Goal: Contribute content: Contribute content

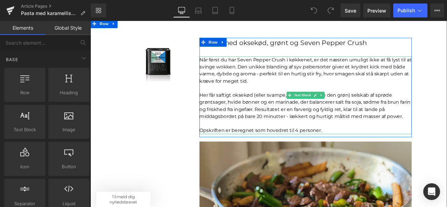
scroll to position [62, 0]
click at [272, 92] on p "Når først du har Seven Pepper Crush i køkkenet, er det næsten umuligt ikke at f…" at bounding box center [345, 79] width 251 height 34
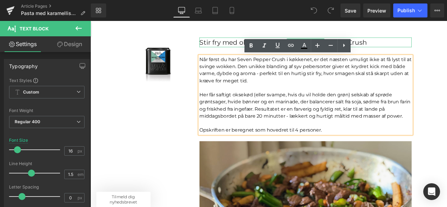
click at [246, 50] on div "Stir fry med oksekød, grønt og Seven Pepper Crush" at bounding box center [345, 46] width 251 height 12
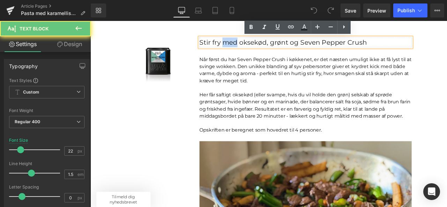
click at [246, 50] on div "Stir fry med oksekød, grønt og Seven Pepper Crush" at bounding box center [345, 46] width 251 height 12
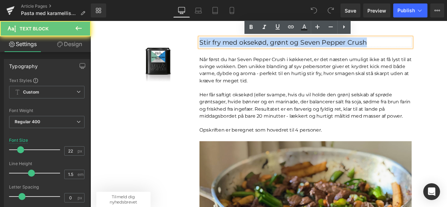
click at [246, 50] on div "Stir fry med oksekød, grønt og Seven Pepper Crush" at bounding box center [345, 46] width 251 height 12
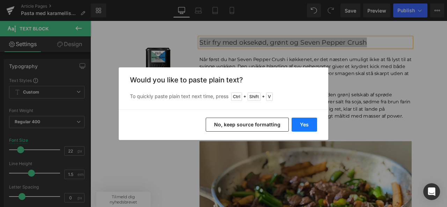
click at [300, 126] on button "Yes" at bounding box center [303, 125] width 25 height 14
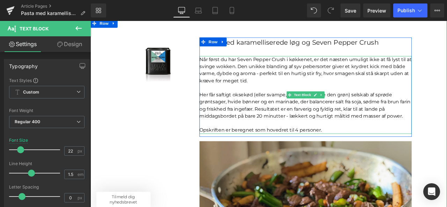
click at [297, 112] on p "Her får saftigt oksekød (eller svampe, hvis du vil holde den grøn) selskab af s…" at bounding box center [345, 121] width 251 height 34
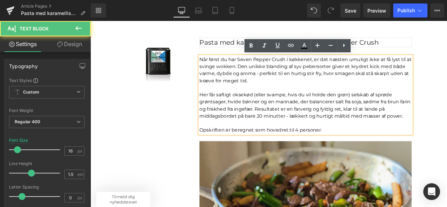
click at [256, 50] on div "Pasta med karamelliserede løg og Seven Pepper Crush Text Block" at bounding box center [345, 46] width 251 height 12
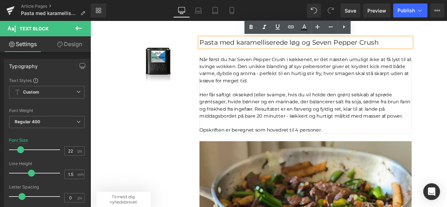
click at [259, 94] on p "Når først du har Seven Pepper Crush i køkkenet, er det næsten umuligt ikke at f…" at bounding box center [345, 79] width 251 height 34
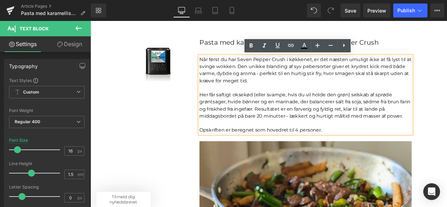
click at [259, 94] on p "Når først du har Seven Pepper Crush i køkkenet, er det næsten umuligt ikke at f…" at bounding box center [345, 79] width 251 height 34
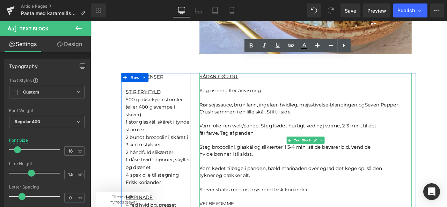
scroll to position [446, 0]
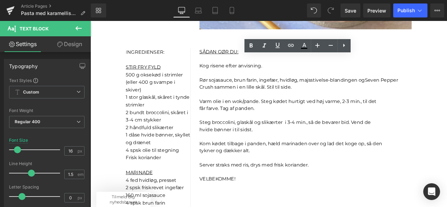
click at [158, 108] on font "1 stor glaskål, skåret i tynde strimler" at bounding box center [169, 116] width 75 height 16
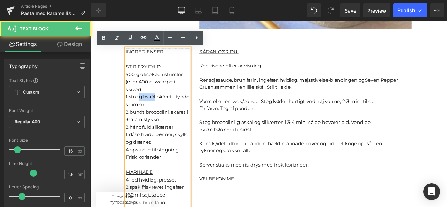
click at [158, 108] on font "1 stor glaskål, skåret i tynde strimler" at bounding box center [169, 116] width 75 height 16
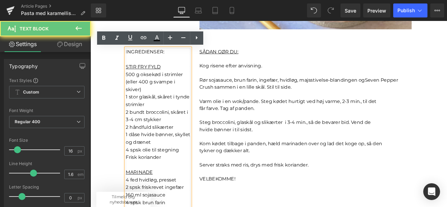
click at [174, 180] on p "Frisk koriander" at bounding box center [170, 182] width 76 height 9
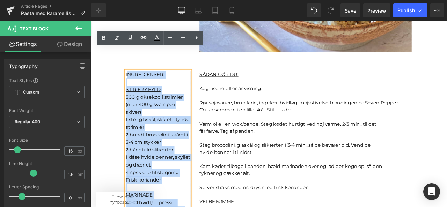
scroll to position [402, 0]
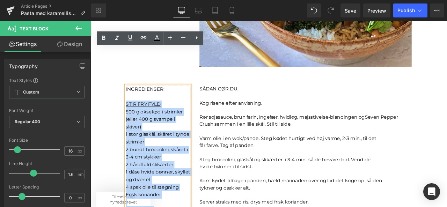
drag, startPoint x: 189, startPoint y: 199, endPoint x: 130, endPoint y: 118, distance: 100.5
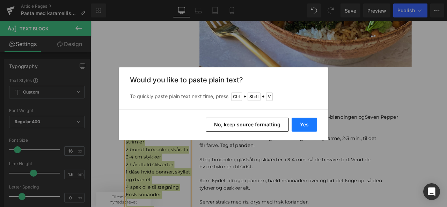
click at [309, 126] on button "Yes" at bounding box center [303, 125] width 25 height 14
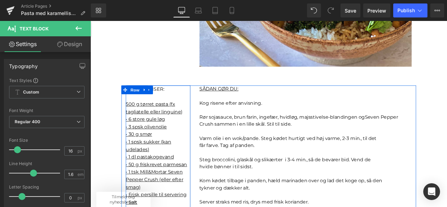
scroll to position [486, 0]
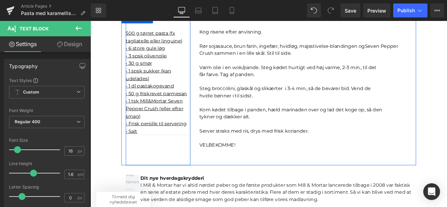
click at [150, 150] on p "• Salt" at bounding box center [170, 151] width 76 height 9
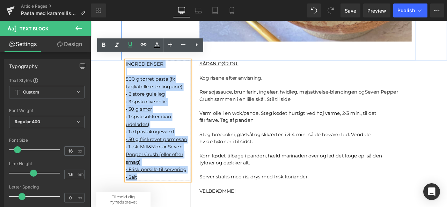
scroll to position [404, 0]
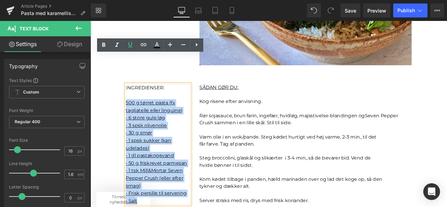
drag, startPoint x: 158, startPoint y: 152, endPoint x: 129, endPoint y: 118, distance: 45.3
click at [132, 118] on div "I NGREDIENSER: 500 g tørret pasta (fx tagliatelle eller linguine)  • 6 store g…" at bounding box center [170, 167] width 76 height 143
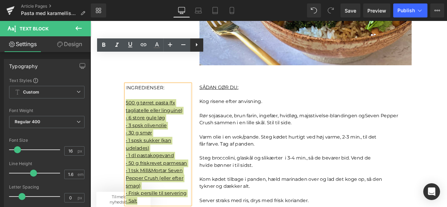
click at [199, 45] on icon at bounding box center [196, 44] width 8 height 8
click at [198, 46] on icon at bounding box center [196, 44] width 8 height 8
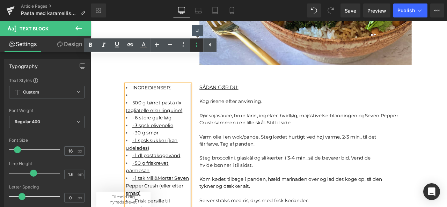
click at [198, 46] on icon at bounding box center [196, 44] width 8 height 8
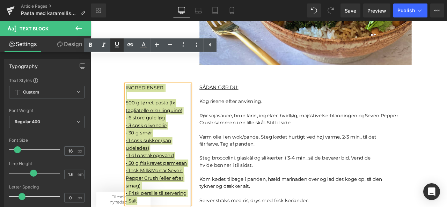
click at [118, 44] on icon at bounding box center [117, 44] width 4 height 5
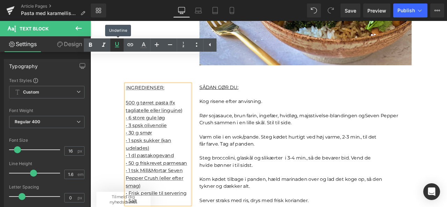
click at [118, 44] on icon at bounding box center [117, 44] width 4 height 5
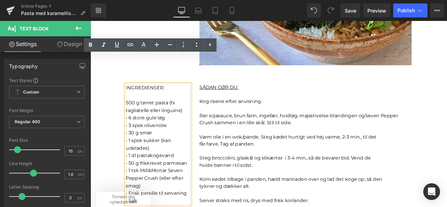
click at [161, 141] on span "• 3 spsk olivenolie" at bounding box center [156, 144] width 49 height 7
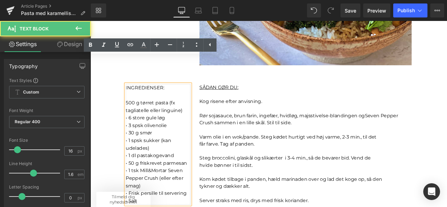
click at [162, 118] on span "500 g tørret pasta (fx tagliatelle eller linguine)" at bounding box center [165, 123] width 67 height 16
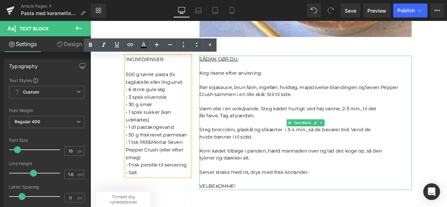
scroll to position [437, 0]
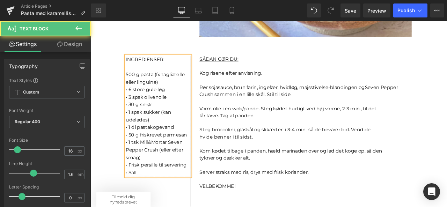
click at [178, 88] on p "I NGREDIENSER: 500 g pasta (fx tagliatelle eller linguine) • 6 store gule løg •…" at bounding box center [170, 133] width 76 height 143
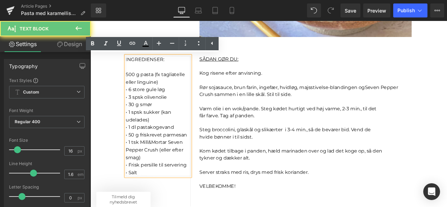
click at [172, 93] on p "I NGREDIENSER: 500 g pasta (fx tagliatelle eller linguine) • 6 store gule løg •…" at bounding box center [170, 133] width 76 height 143
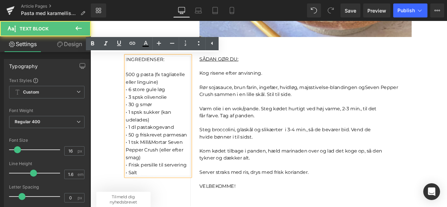
click at [133, 103] on span "• 6 store gule løg" at bounding box center [155, 102] width 46 height 7
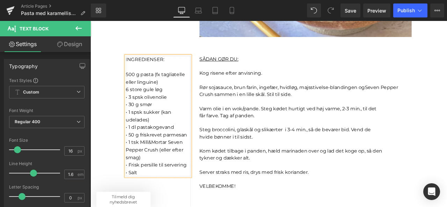
click at [132, 112] on span "• 3 spsk olivenolie" at bounding box center [156, 111] width 49 height 7
click at [132, 119] on span "• 30 g smør" at bounding box center [147, 120] width 31 height 7
click at [133, 128] on span "• 1 spsk sukker (kan udelades)" at bounding box center [159, 134] width 54 height 16
click at [196, 118] on p "I NGREDIENSER: 500 g pasta (fx tagliatelle eller linguine) 6 store gule løg 3 s…" at bounding box center [170, 133] width 76 height 143
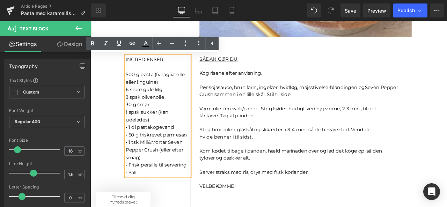
click at [133, 147] on span "• 1 dl pastakogevand" at bounding box center [160, 146] width 57 height 7
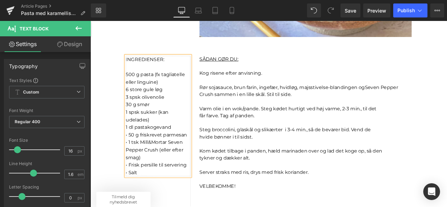
click at [132, 155] on span "• 50 g friskrevet parmesan" at bounding box center [168, 156] width 73 height 7
click at [132, 165] on span "• 1 tsk Mill&Mortar Seven Pepper Crush (eller efter smag)" at bounding box center [166, 173] width 68 height 24
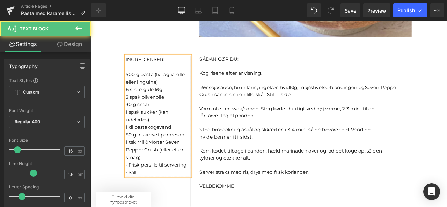
click at [176, 165] on span "1 tsk Mill&Mortar Seven Pepper Crush (eller efter smag)" at bounding box center [166, 173] width 68 height 24
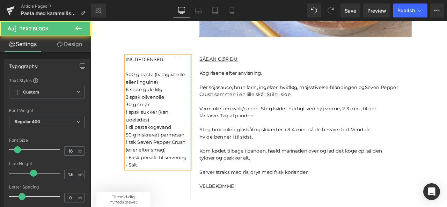
click at [145, 173] on span "1 tsk Seven Pepper Crush (eller efter smag)" at bounding box center [167, 169] width 71 height 16
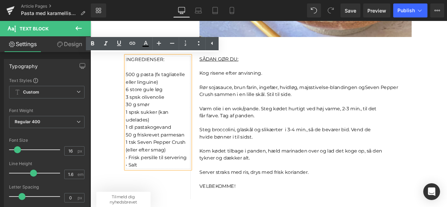
click at [134, 183] on span "• Frisk persille til servering" at bounding box center [168, 182] width 72 height 7
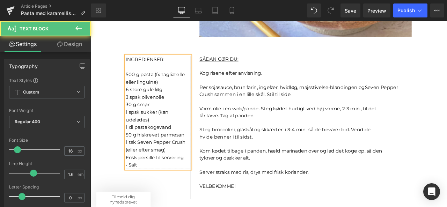
click at [133, 188] on span "• Salt" at bounding box center [139, 191] width 14 height 7
drag, startPoint x: 198, startPoint y: 180, endPoint x: 129, endPoint y: 182, distance: 69.1
click at [132, 182] on span "Frisk persille til servering" at bounding box center [166, 182] width 69 height 7
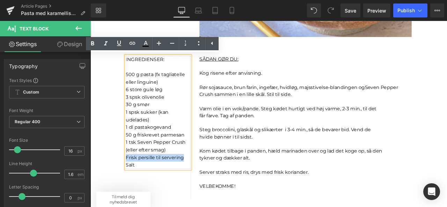
copy span "Frisk persille til servering"
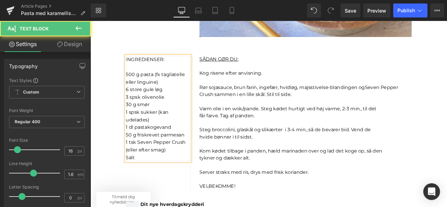
click at [152, 185] on p "I NGREDIENSER: 500 g pasta (fx tagliatelle eller linguine) 6 store gule løg 3 s…" at bounding box center [170, 124] width 76 height 125
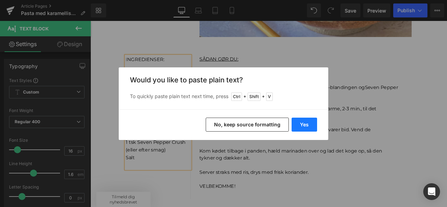
click at [311, 127] on button "Yes" at bounding box center [303, 125] width 25 height 14
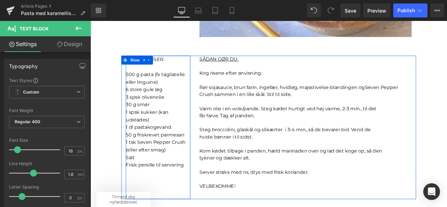
click at [158, 205] on div "I NGREDIENSER: 500 g pasta (fx tagliatelle eller linguine) 6 store gule løg 3 s…" at bounding box center [170, 147] width 77 height 170
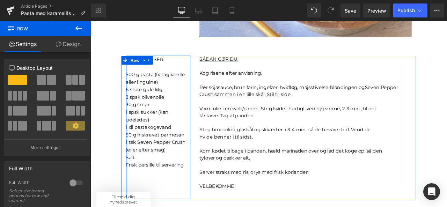
drag, startPoint x: 130, startPoint y: 118, endPoint x: 111, endPoint y: 117, distance: 18.9
click at [111, 117] on div "Sale Off (P) Image Product Pasta med karamelliserede løg og Seven Pepper Crush …" at bounding box center [301, 198] width 422 height 1108
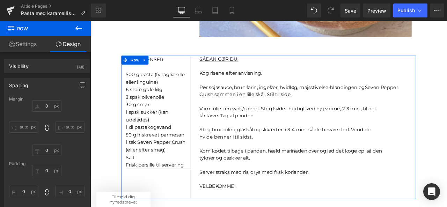
click at [172, 95] on p "I NGREDIENSER: 500 g pasta (fx tagliatelle eller linguine) 6 store gule løg 3 s…" at bounding box center [170, 124] width 76 height 125
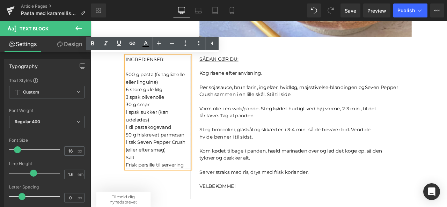
click at [163, 76] on p "I NGREDIENSER: 500 g pasta (fx tagliatelle eller linguine) 6 store gule løg 3 s…" at bounding box center [170, 124] width 76 height 125
click at [264, 136] on font "får farve. Tag af panden." at bounding box center [252, 133] width 65 height 7
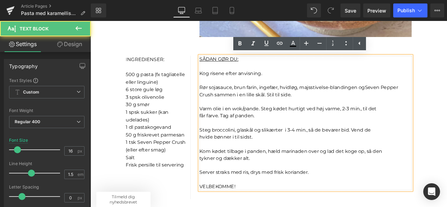
click at [272, 194] on p at bounding box center [345, 192] width 251 height 8
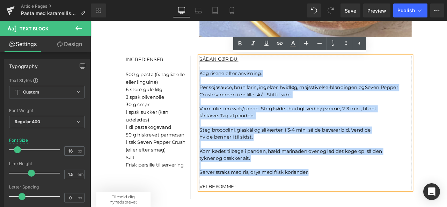
drag, startPoint x: 352, startPoint y: 200, endPoint x: 212, endPoint y: 81, distance: 184.2
click at [214, 81] on div "SÅDAN GØR DU: Kog risene efter anvisning. Rør sojasauce, brun farin, ingefær, h…" at bounding box center [345, 141] width 262 height 159
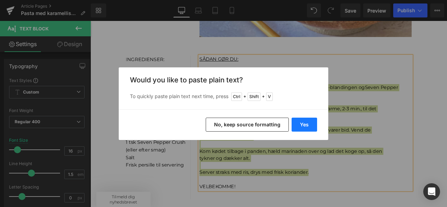
click at [302, 130] on button "Yes" at bounding box center [303, 125] width 25 height 14
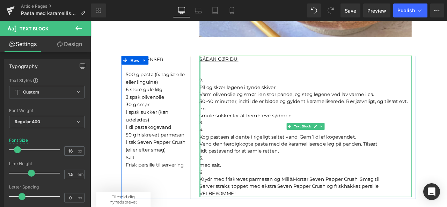
click at [220, 99] on div at bounding box center [221, 146] width 2 height 168
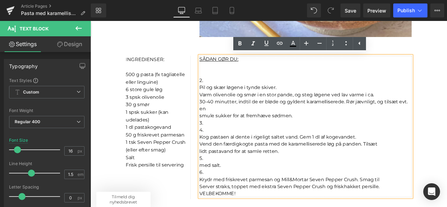
click at [220, 100] on font "Pil og skær løgene i tynde skiver." at bounding box center [265, 99] width 91 height 7
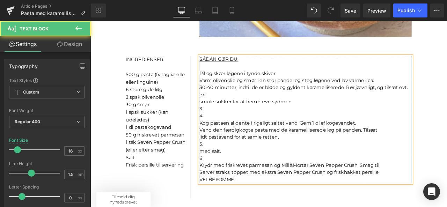
click at [222, 125] on p "3." at bounding box center [345, 125] width 251 height 8
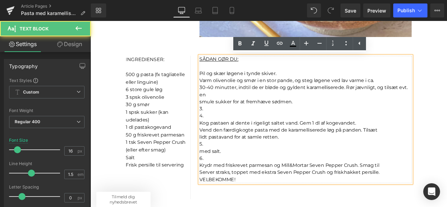
click at [228, 133] on p "4." at bounding box center [345, 133] width 251 height 8
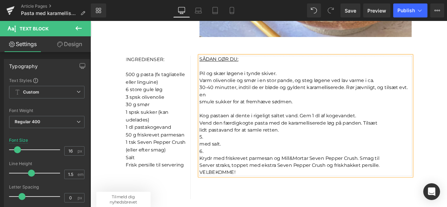
click at [220, 117] on font "smule sukker for at fremhæve sødmen." at bounding box center [275, 116] width 110 height 7
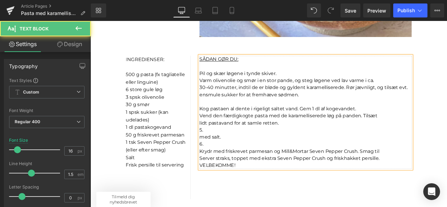
click at [220, 98] on div "SÅDAN GØR DU:  Pil og skær løgene i tynde skiver. Varm olivenolie og smør i en…" at bounding box center [345, 129] width 251 height 134
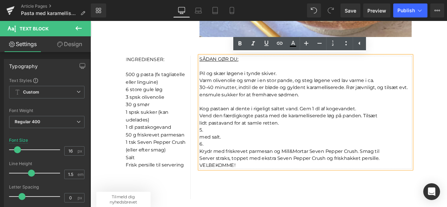
click at [220, 99] on font "30-40 minutter, indtil de er bløde og gyldent karamelliserede. Rør jævnligt, og…" at bounding box center [343, 103] width 247 height 15
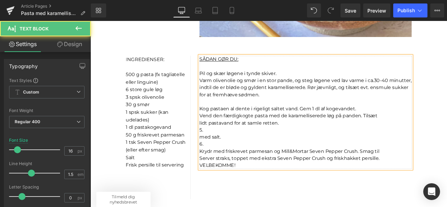
click at [220, 99] on div "SÅDAN GØR DU:  Pil og skær løgene i tynde skiver. Varm olivenolie og smør i en…" at bounding box center [345, 129] width 251 height 134
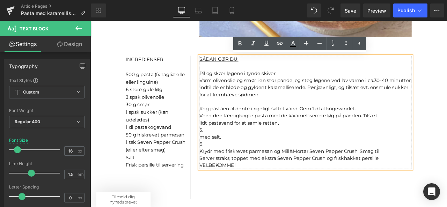
click at [220, 99] on font "30-40 minutter, indtil de er bløde og gyldent karamelliserede. Rør jævnligt, og…" at bounding box center [345, 95] width 251 height 15
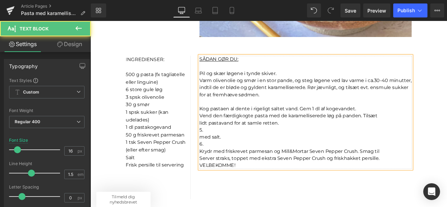
click at [220, 134] on font "Vend den færdigkogte pasta med de karamelliserede løg på panden. Tilsæt" at bounding box center [325, 133] width 211 height 7
click at [220, 138] on font "lidt pastavand for at samle retten." at bounding box center [267, 141] width 94 height 7
click at [223, 149] on p "5." at bounding box center [345, 150] width 251 height 8
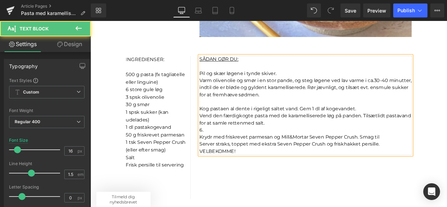
click at [246, 148] on p "6." at bounding box center [345, 150] width 251 height 8
click at [346, 157] on font "Krydr med friskrevet parmesan og Mill&Mortar Seven Pepper Crush. Smag til" at bounding box center [326, 158] width 213 height 7
click at [431, 165] on p "Server straks, toppet med ekstra Seven Pepper Crush og friskhakket persille." at bounding box center [345, 167] width 251 height 8
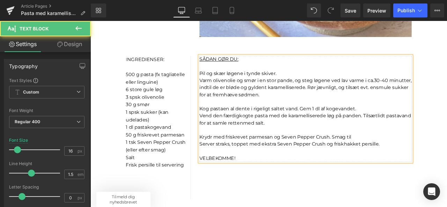
click at [302, 140] on p "Vend den færdigkogte pasta med de karamelliserede løg på panden. Tilsæt lidt pa…" at bounding box center [345, 137] width 251 height 17
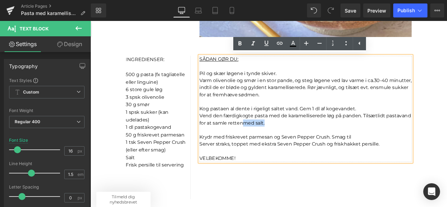
drag, startPoint x: 302, startPoint y: 140, endPoint x: 270, endPoint y: 143, distance: 32.3
click at [270, 143] on p "Vend den færdigkogte pasta med de karamelliserede løg på panden. Tilsæt lidt pa…" at bounding box center [345, 137] width 251 height 17
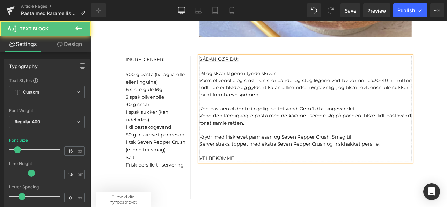
click at [412, 157] on p "Krydr med friskrevet parmesan og Seven Pepper Crush. Smag til" at bounding box center [345, 158] width 251 height 8
click at [287, 107] on span "smule sukker for at fremhæve sødmen." at bounding box center [344, 103] width 248 height 15
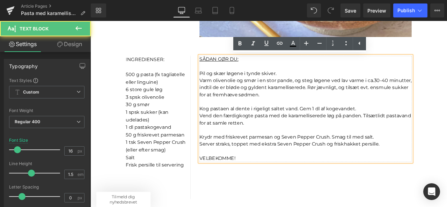
click at [313, 81] on p "Pil og skær løgene i tynde skiver." at bounding box center [345, 83] width 251 height 8
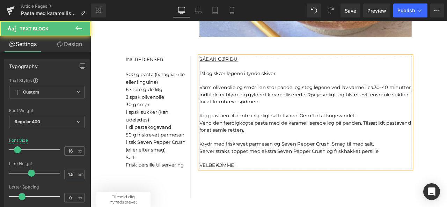
click at [286, 85] on span "Pil og skær løgene i tynde skiver." at bounding box center [265, 83] width 91 height 7
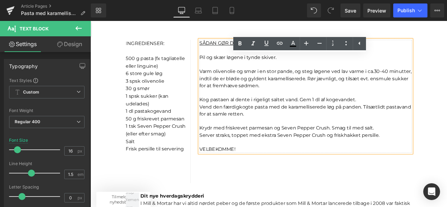
scroll to position [458, 0]
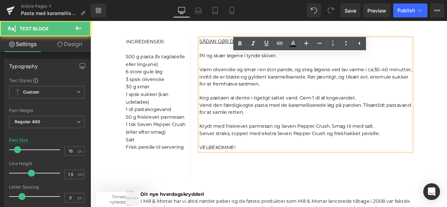
click at [288, 124] on p "Vend den færdigkogte pasta med de karamelliserede løg på panden. Tilsæt lidt pa…" at bounding box center [345, 125] width 251 height 17
click at [278, 128] on p "Vend den færdigkogte pasta med de karamelliserede løg på panden. Tilsæt lidt pa…" at bounding box center [345, 125] width 251 height 17
click at [419, 112] on p "Kog pastaen al dente i rigeligt saltet vand. Gem 1 dl af kogevandet." at bounding box center [345, 112] width 251 height 8
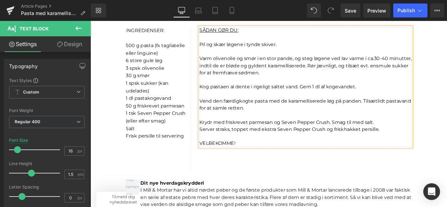
scroll to position [473, 0]
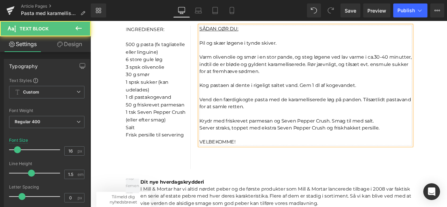
click at [287, 124] on p "Vend den færdigkogte pasta med de karamelliserede løg på panden. Tilsæt lidt pa…" at bounding box center [345, 118] width 251 height 17
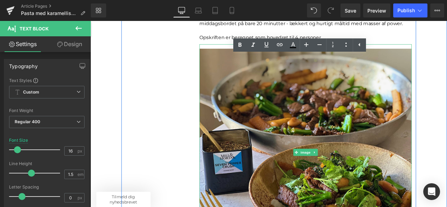
scroll to position [173, 0]
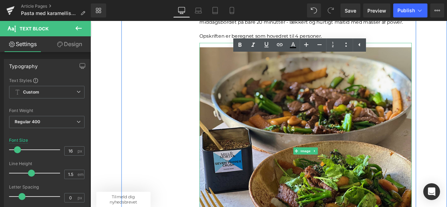
click at [306, 140] on img at bounding box center [345, 175] width 251 height 257
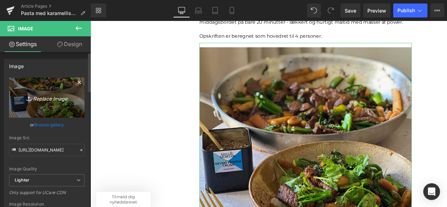
click at [37, 105] on link "Replace Image" at bounding box center [46, 97] width 75 height 40
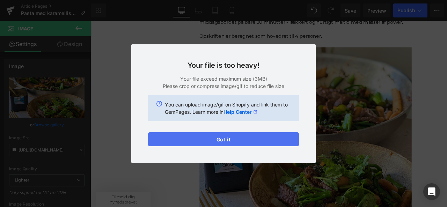
click at [249, 138] on button "Got it" at bounding box center [223, 139] width 151 height 14
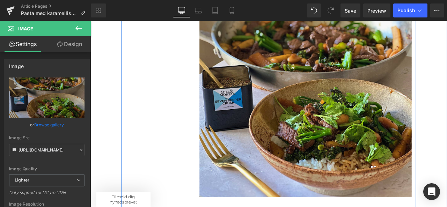
scroll to position [246, 0]
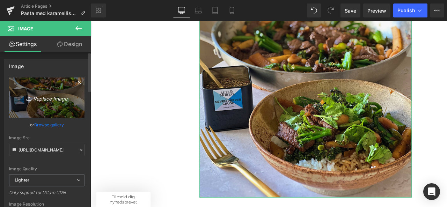
click at [43, 89] on link "Replace Image" at bounding box center [46, 97] width 75 height 40
type input "C:\fakepath\Billeder til opskriftsunivers (45).png"
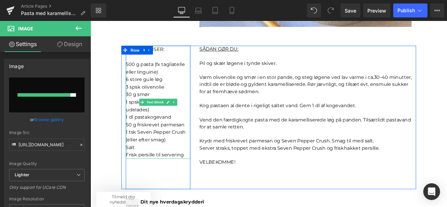
scroll to position [448, 0]
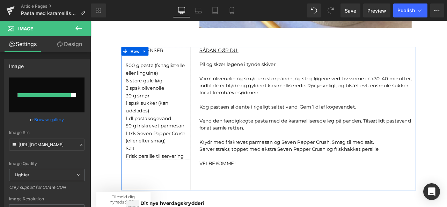
click at [174, 169] on p "I NGREDIENSER: 500 g pasta (fx tagliatelle eller linguine) 6 store gule løg 3 s…" at bounding box center [170, 114] width 76 height 125
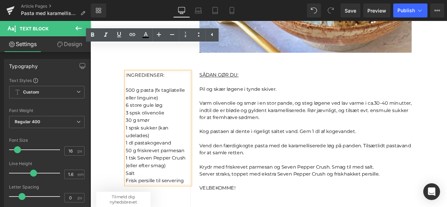
scroll to position [417, 0]
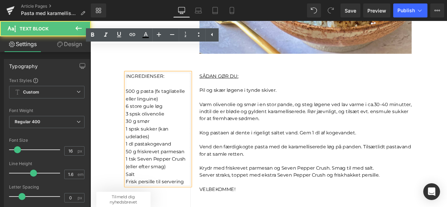
click at [132, 159] on span "1 spsk sukker (kan udelades)" at bounding box center [157, 154] width 51 height 16
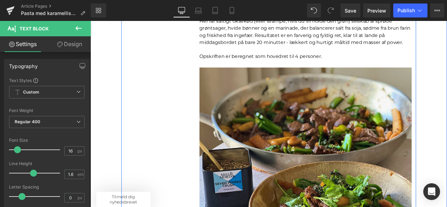
scroll to position [161, 0]
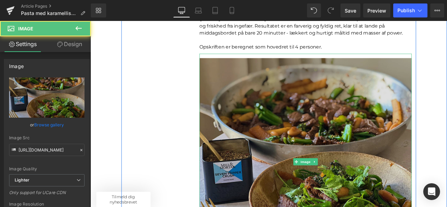
click at [235, 151] on img at bounding box center [345, 188] width 251 height 257
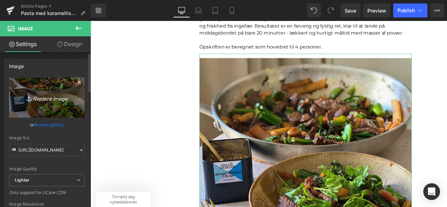
click at [46, 102] on link "Replace Image" at bounding box center [46, 97] width 75 height 40
type input "C:\fakepath\Billeder til opskriftsunivers (45).png"
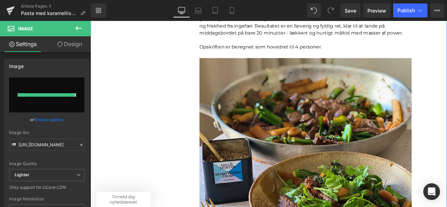
type input "[URL][DOMAIN_NAME]"
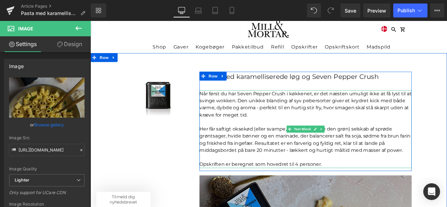
scroll to position [22, 0]
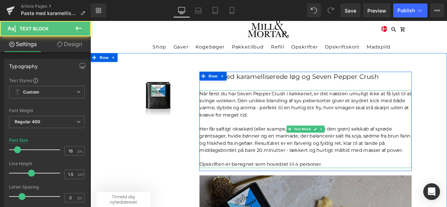
click at [290, 118] on p "Når først du har Seven Pepper Crush i køkkenet, er det næsten umuligt ikke at f…" at bounding box center [345, 120] width 251 height 34
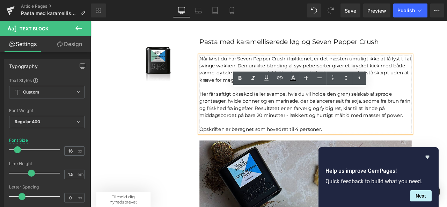
scroll to position [62, 0]
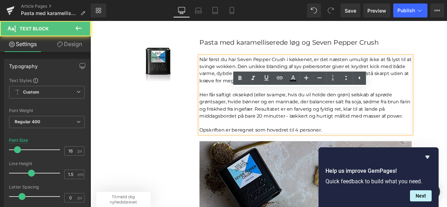
click at [255, 110] on p "Her får saftigt oksekød (eller svampe, hvis du vil holde den grøn) selskab af s…" at bounding box center [345, 121] width 251 height 34
click at [392, 138] on p at bounding box center [345, 142] width 251 height 8
click at [446, 133] on p "Her får saftigt oksekød (eller svampe, hvis du vil holde den grøn) selskab af s…" at bounding box center [345, 121] width 251 height 34
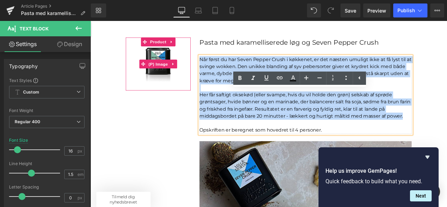
drag, startPoint x: 463, startPoint y: 133, endPoint x: 201, endPoint y: 62, distance: 270.7
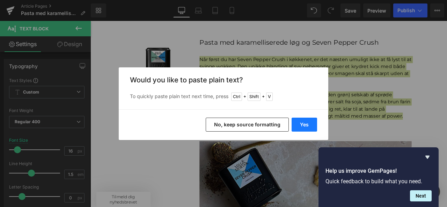
click at [305, 125] on button "Yes" at bounding box center [303, 125] width 25 height 14
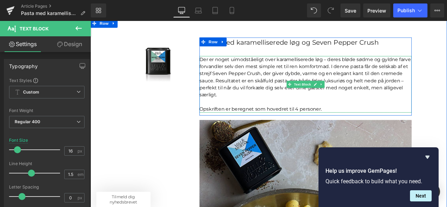
click at [367, 64] on p "Der er noget uimodståeligt over karamelliserede løg – deres bløde sødme og gyld…" at bounding box center [345, 87] width 251 height 50
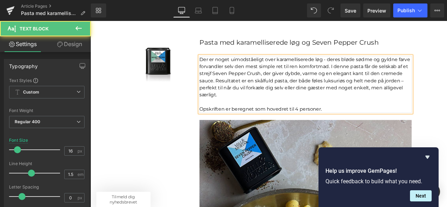
click at [436, 95] on p "Der er noget uimodståeligt over karamelliserede løg - deres bløde sødme og gyld…" at bounding box center [345, 87] width 251 height 50
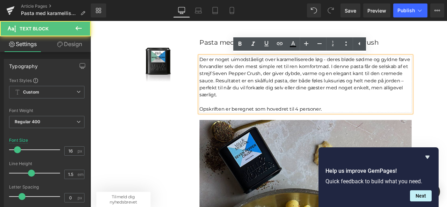
click at [390, 76] on p "Der er noget uimodståeligt over karamelliserede løg - deres bløde sødme og gyld…" at bounding box center [345, 87] width 251 height 50
click at [400, 72] on p "Der er noget uimodståeligt over karamelliserede løg - deres bløde sødme og gyld…" at bounding box center [345, 87] width 251 height 50
click at [401, 65] on p "Der er noget uimodståeligt over karamelliserede løg - deres bløde sødme og gyld…" at bounding box center [345, 87] width 251 height 50
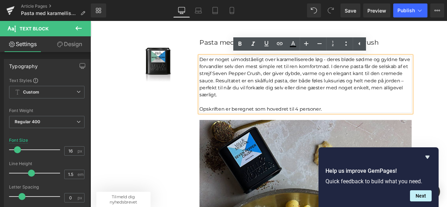
click at [446, 88] on p "Der er noget uimodståeligt over karamelliserede løg - deres bløde sødme og gyld…" at bounding box center [345, 87] width 251 height 50
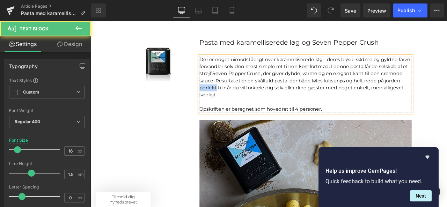
drag, startPoint x: 237, startPoint y: 99, endPoint x: 217, endPoint y: 98, distance: 19.2
click at [220, 98] on p "Der er noget uimodståeligt over karamelliserede løg - deres bløde sødme og gyld…" at bounding box center [345, 87] width 251 height 50
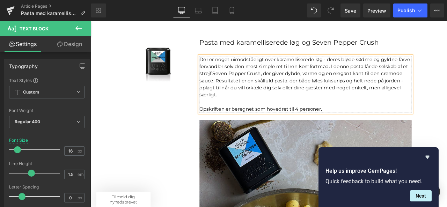
click at [250, 106] on p "Der er noget uimodståeligt over karamelliserede løg - deres bløde sødme og gyld…" at bounding box center [345, 87] width 251 height 50
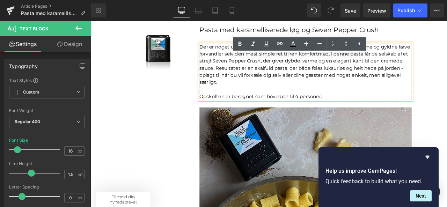
scroll to position [77, 0]
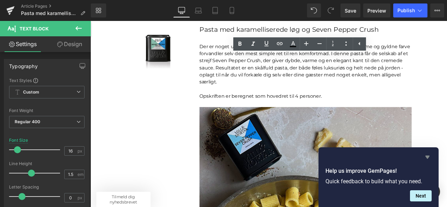
click at [429, 157] on icon "Hide survey" at bounding box center [427, 157] width 8 height 8
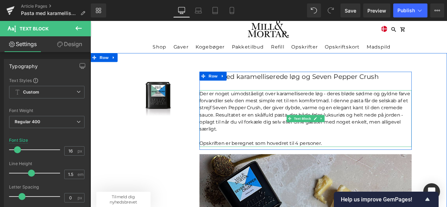
scroll to position [22, 0]
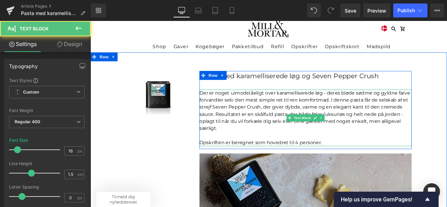
click at [371, 115] on p "Der er noget uimodståeligt over karamelliserede løg - deres bløde sødme og gyld…" at bounding box center [345, 127] width 251 height 50
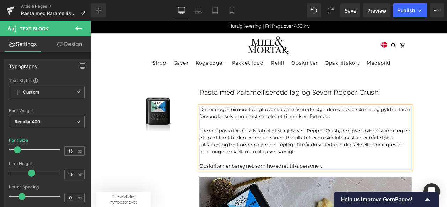
scroll to position [0, 0]
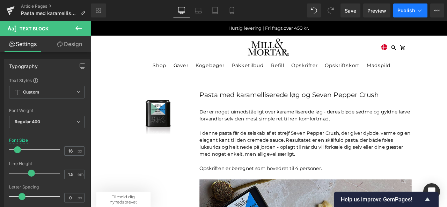
click at [406, 10] on span "Publish" at bounding box center [405, 11] width 17 height 6
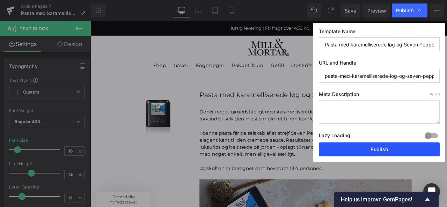
click at [374, 147] on button "Publish" at bounding box center [379, 149] width 121 height 14
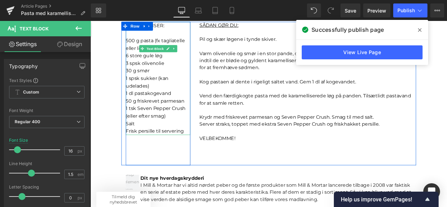
scroll to position [460, 0]
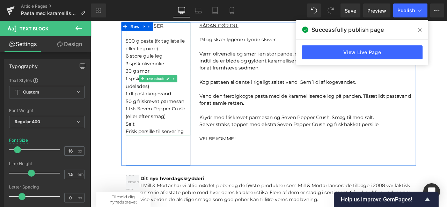
click at [149, 44] on span "500 g pasta (fx tagliatelle eller linguine)" at bounding box center [167, 49] width 70 height 16
click at [0, 0] on link at bounding box center [0, 0] width 0 height 0
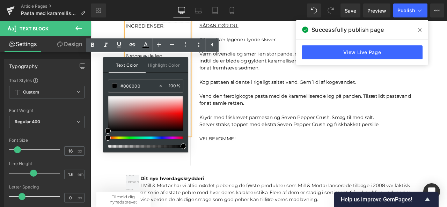
click at [164, 33] on p "I NGREDIENSER: 500 g pasta (fx tagliatelle eller linguine) 6 store gule løg 3 s…" at bounding box center [170, 84] width 76 height 125
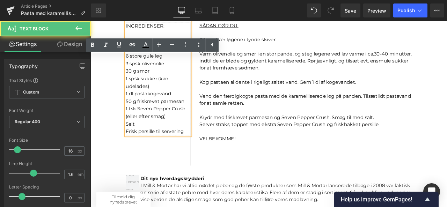
click at [182, 107] on span "1 dl pastakogevand" at bounding box center [159, 107] width 54 height 7
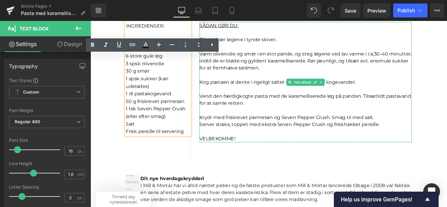
click at [268, 92] on font "Kog pastaen al dente i rigeligt saltet vand. Gem 1 dl af kogevandet." at bounding box center [312, 93] width 185 height 7
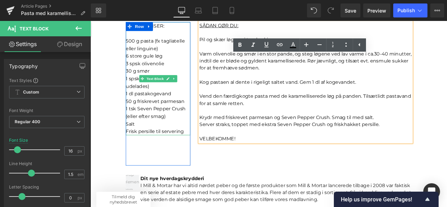
click at [148, 42] on span "500 g pasta (fx tagliatelle eller linguine)" at bounding box center [167, 49] width 70 height 16
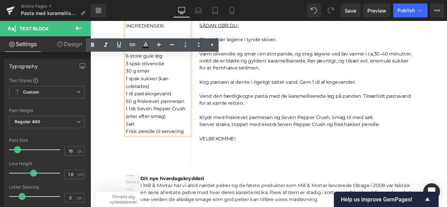
click at [182, 117] on span "50 g friskrevet parmesan" at bounding box center [166, 116] width 69 height 7
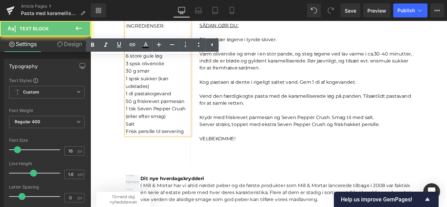
click at [179, 112] on p "I NGREDIENSER: 500 g pasta (fx tagliatelle eller linguine) 6 store gule løg 3 s…" at bounding box center [170, 84] width 76 height 125
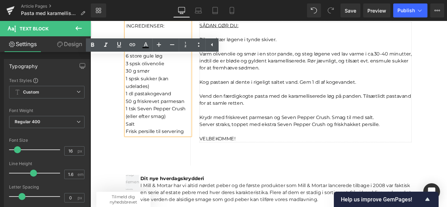
click at [275, 58] on font "Varm olivenolie og smør i en stor pande, og steg løgene ved lav varme i ca." at bounding box center [323, 60] width 207 height 7
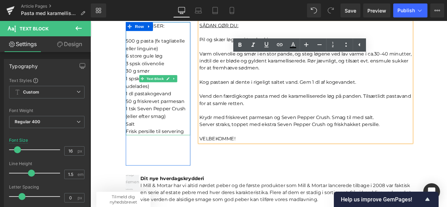
click at [149, 43] on span "500 g pasta (fx tagliatelle eller linguine)" at bounding box center [167, 49] width 70 height 16
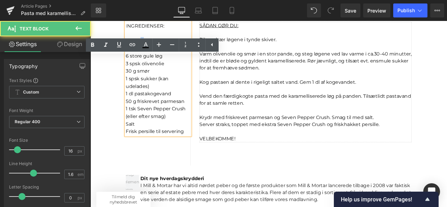
click at [227, 88] on p at bounding box center [345, 85] width 251 height 8
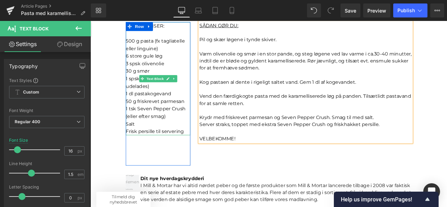
click at [193, 58] on p "I NGREDIENSER: 500 g pasta (fx tagliatelle eller linguine) 6 store gule løg 3 s…" at bounding box center [170, 84] width 76 height 125
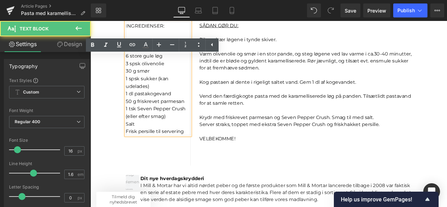
click at [179, 84] on p "I NGREDIENSER: 500 g pasta (fx tagliatelle eller linguine) 6 store gule løg 3 s…" at bounding box center [170, 84] width 76 height 125
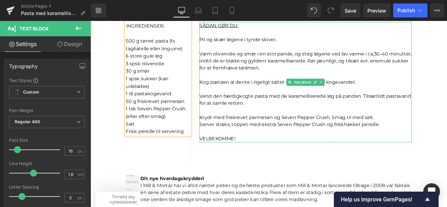
click at [446, 58] on p "Varm olivenolie og smør i en stor pande, og steg løgene ved lav varme i ca. 30-…" at bounding box center [345, 68] width 251 height 25
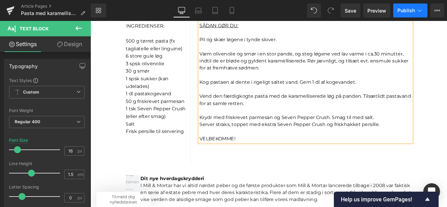
click at [406, 14] on button "Publish" at bounding box center [410, 10] width 34 height 14
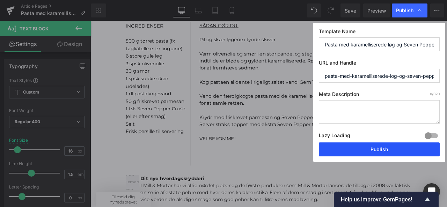
click at [371, 147] on button "Publish" at bounding box center [379, 149] width 121 height 14
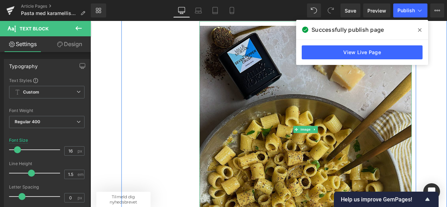
scroll to position [187, 0]
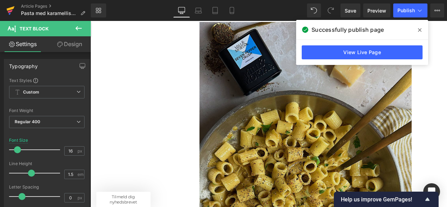
click at [10, 10] on icon at bounding box center [10, 10] width 8 height 17
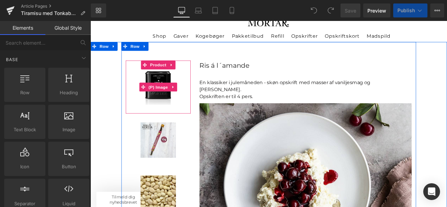
scroll to position [53, 0]
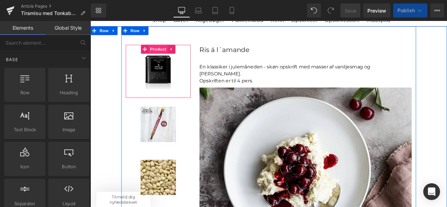
click at [166, 52] on span "Product" at bounding box center [171, 54] width 23 height 10
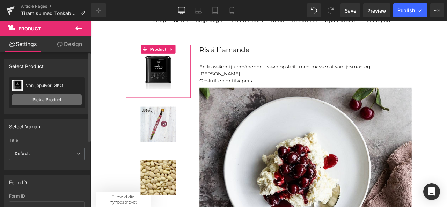
click at [42, 97] on link "Pick a Product" at bounding box center [47, 99] width 70 height 11
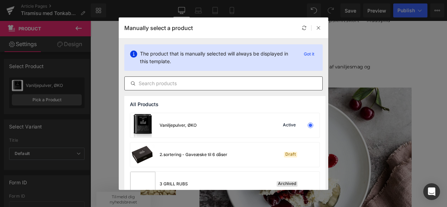
click at [200, 87] on input "text" at bounding box center [224, 83] width 198 height 8
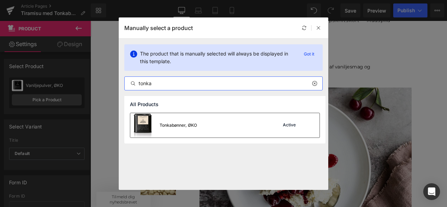
type input "tonka"
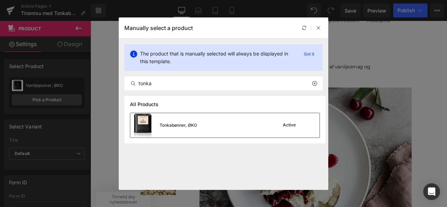
click at [145, 125] on img at bounding box center [142, 125] width 25 height 24
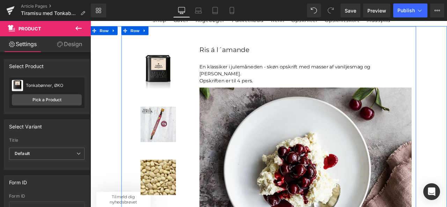
scroll to position [53, 0]
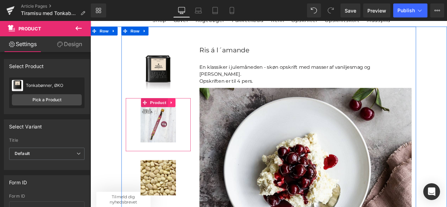
click at [186, 118] on link at bounding box center [186, 117] width 9 height 10
click at [189, 117] on icon at bounding box center [191, 117] width 5 height 5
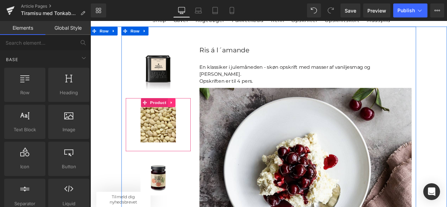
click at [186, 116] on icon at bounding box center [186, 117] width 5 height 5
click at [191, 117] on icon at bounding box center [191, 117] width 5 height 5
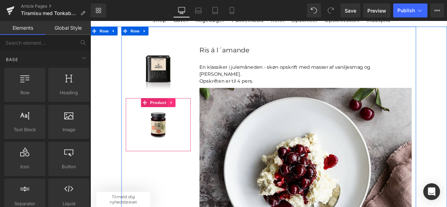
click at [187, 116] on link at bounding box center [186, 117] width 9 height 10
click at [189, 116] on icon at bounding box center [191, 117] width 5 height 5
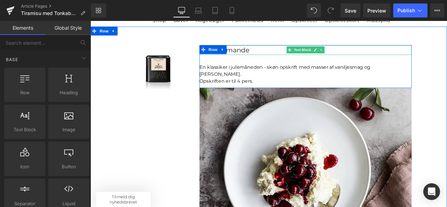
click at [277, 56] on div "Ris á l´amande" at bounding box center [345, 56] width 251 height 12
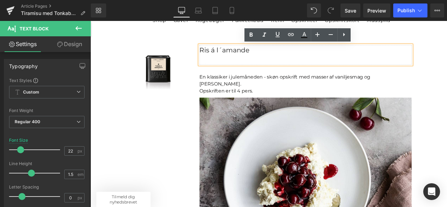
drag, startPoint x: 277, startPoint y: 56, endPoint x: 214, endPoint y: 64, distance: 63.4
click at [214, 64] on div "Ris á l´amande Text Block En klassiker i julemåneden - skøn opskrift med masser…" at bounding box center [345, 185] width 262 height 271
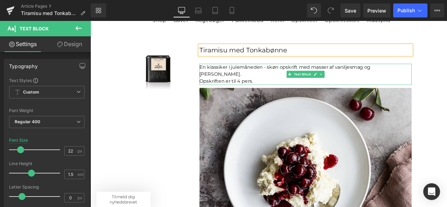
click at [293, 81] on p "En klassiker i julemåneden - skøn opskrift med masser af vaniljesmag og Marcona…" at bounding box center [345, 80] width 251 height 17
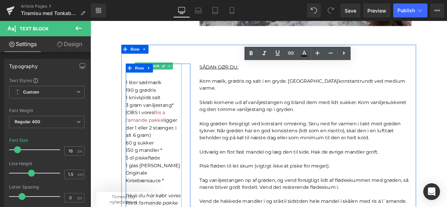
scroll to position [365, 0]
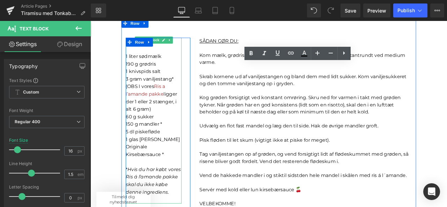
click at [164, 130] on p "(OBS I vores Ris a l’amande pakke ligger der 1 eller 2 stænger, i alt 6 gram)" at bounding box center [165, 112] width 66 height 36
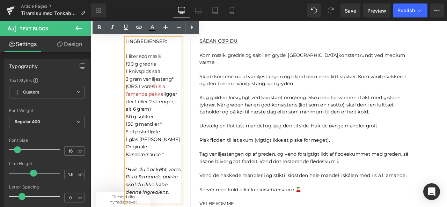
click at [139, 45] on span "NGREDIENSER:" at bounding box center [159, 45] width 44 height 7
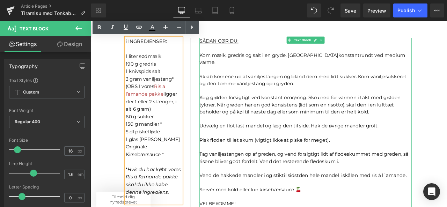
click at [234, 125] on p "Kog grøden forsigtigt ved konstant omrøring. Skru ned for varmen i takt med grø…" at bounding box center [345, 150] width 251 height 84
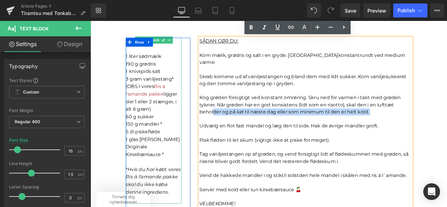
click at [181, 52] on p at bounding box center [165, 54] width 66 height 9
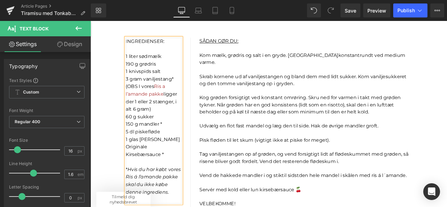
click at [141, 44] on span "NGREDIENSER:" at bounding box center [156, 45] width 44 height 7
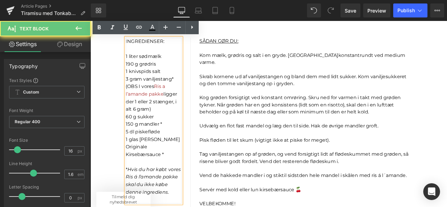
click at [141, 44] on span "NGREDIENSER:" at bounding box center [156, 45] width 44 height 7
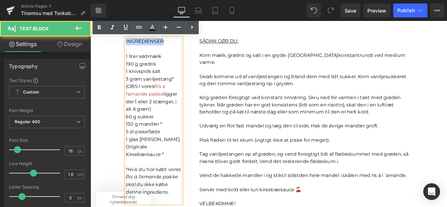
click at [141, 44] on span "NGREDIENSER:" at bounding box center [156, 45] width 44 height 7
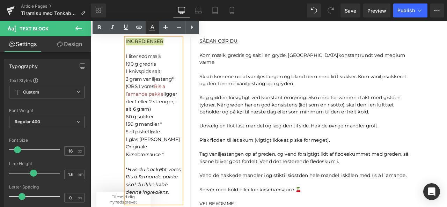
click at [151, 29] on icon at bounding box center [152, 27] width 8 height 8
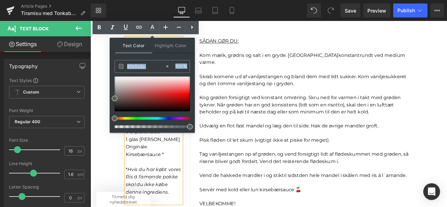
click at [114, 116] on div "Text Color Highlight Color rgb(94, 94, 94) #5e5e5e 100 % transparent transparen…" at bounding box center [152, 85] width 85 height 95
click at [117, 109] on div at bounding box center [152, 93] width 75 height 35
drag, startPoint x: 117, startPoint y: 109, endPoint x: 114, endPoint y: 113, distance: 4.5
click at [114, 113] on span at bounding box center [115, 112] width 6 height 6
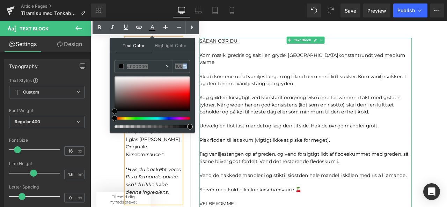
click at [233, 117] on span "Kog grøden forsigtigt ved konstant omrøring. Skru ned for varmen i takt med grø…" at bounding box center [339, 120] width 238 height 23
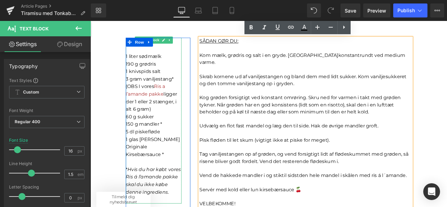
click at [181, 104] on span "ligger der 1 eller 2 stænger, i alt 6 gram)" at bounding box center [162, 116] width 61 height 24
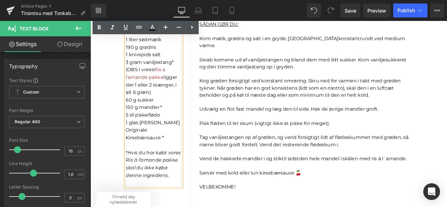
scroll to position [386, 0]
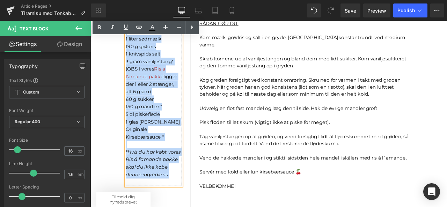
drag, startPoint x: 182, startPoint y: 193, endPoint x: 133, endPoint y: 31, distance: 169.9
click at [133, 31] on div "I NGREDIENSER : 1 liter sødmælk 190 g grødris 1 knivspids salt 3 gram vaniljest…" at bounding box center [165, 118] width 66 height 197
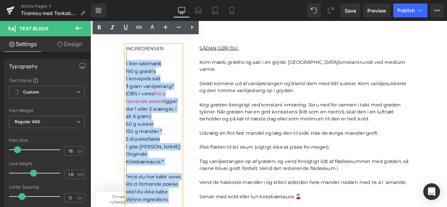
scroll to position [352, 0]
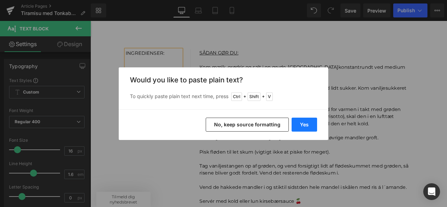
click at [304, 125] on button "Yes" at bounding box center [303, 125] width 25 height 14
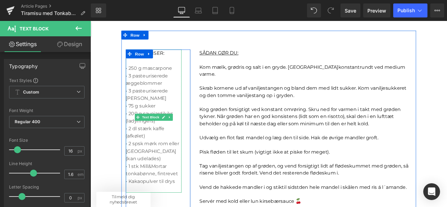
click at [164, 81] on p "• 250 g mascarpone" at bounding box center [165, 77] width 66 height 9
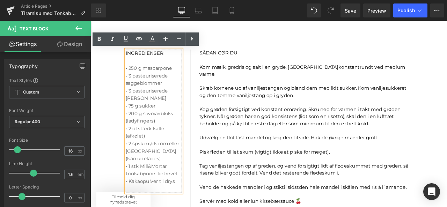
drag, startPoint x: 189, startPoint y: 202, endPoint x: 117, endPoint y: 76, distance: 145.1
click at [152, 38] on icon at bounding box center [152, 38] width 4 height 4
type input "#5e5e5e"
type input "100"
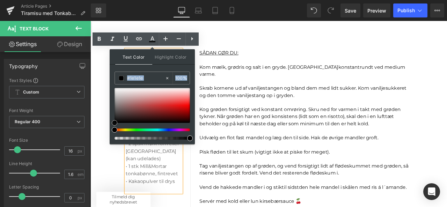
type input "#000000"
drag, startPoint x: 115, startPoint y: 109, endPoint x: 114, endPoint y: 125, distance: 16.4
click at [115, 125] on div at bounding box center [152, 114] width 75 height 52
click at [250, 154] on p "Kog grøden forsigtigt ved konstant omrøring. Skru ned for varmen i takt med grø…" at bounding box center [345, 164] width 251 height 84
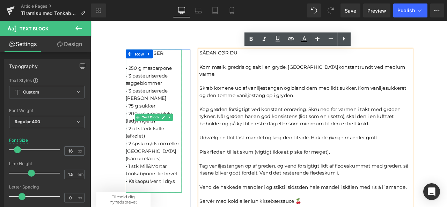
click at [134, 74] on span "• 250 g mascarpone" at bounding box center [159, 77] width 55 height 7
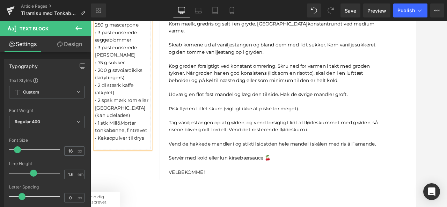
scroll to position [400, 0]
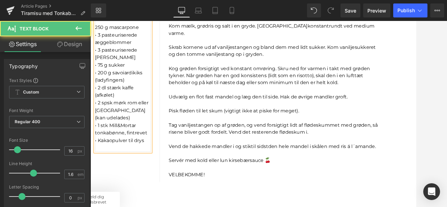
click at [148, 81] on span "• 200 g savoiardikiks (ladyfingers)" at bounding box center [130, 87] width 56 height 16
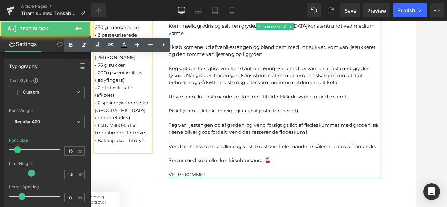
click at [268, 108] on span "Udvælg en flot fast mandel og læg den til side. Hak de øvrige mandler groft." at bounding box center [295, 111] width 212 height 7
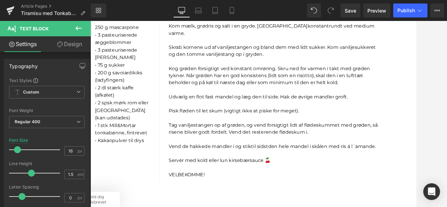
click at [82, 32] on icon at bounding box center [78, 28] width 8 height 8
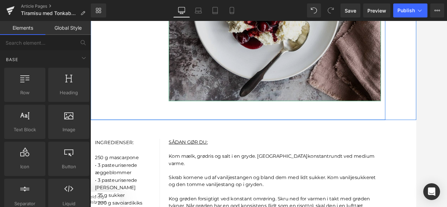
scroll to position [246, 0]
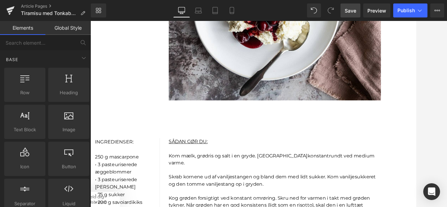
click at [348, 12] on span "Save" at bounding box center [351, 10] width 12 height 7
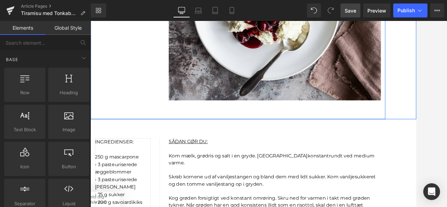
click at [149, 164] on p "I NGREDIENSER :" at bounding box center [135, 164] width 66 height 9
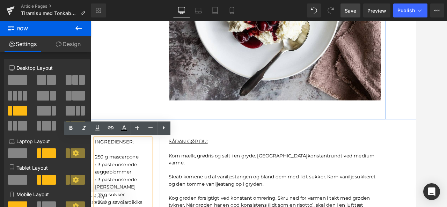
drag, startPoint x: 146, startPoint y: 121, endPoint x: 202, endPoint y: 128, distance: 56.6
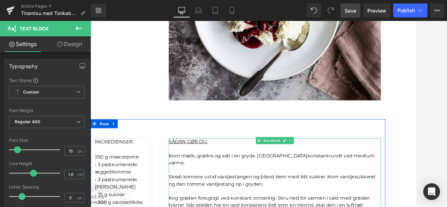
drag, startPoint x: 159, startPoint y: 188, endPoint x: 226, endPoint y: 179, distance: 67.6
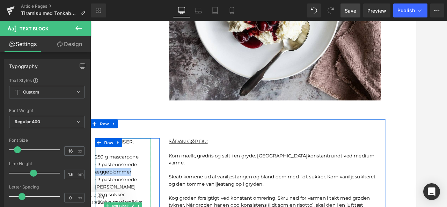
drag, startPoint x: 158, startPoint y: 201, endPoint x: 98, endPoint y: 204, distance: 59.4
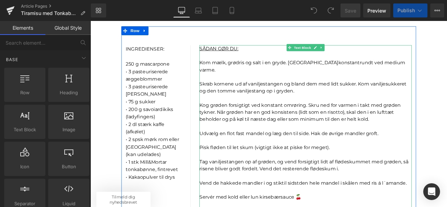
scroll to position [357, 0]
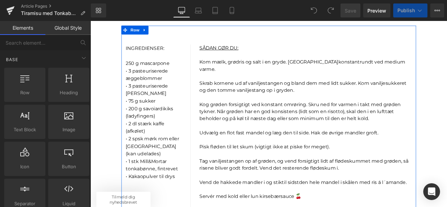
click at [171, 105] on p "• 3 pasteuriserede æggehvider" at bounding box center [165, 103] width 66 height 18
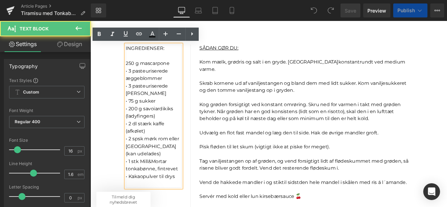
click at [151, 81] on span "• 3 pasteuriserede æggeblommer" at bounding box center [157, 85] width 50 height 16
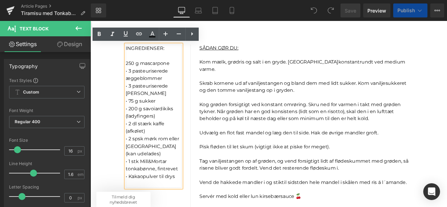
click at [132, 79] on span "• 3 pasteuriserede æggeblommer" at bounding box center [157, 85] width 50 height 16
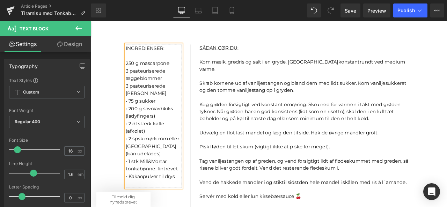
scroll to position [0, 0]
click at [171, 177] on span "1 stk Mill&Mortar tonkabønne, fintrevet" at bounding box center [163, 183] width 62 height 16
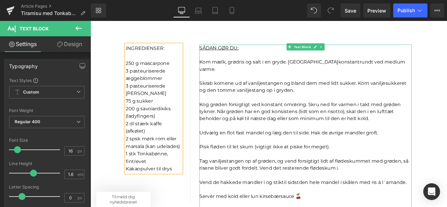
click at [249, 108] on p at bounding box center [345, 112] width 251 height 8
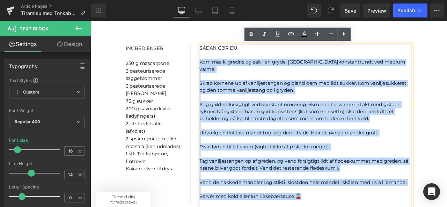
drag, startPoint x: 341, startPoint y: 219, endPoint x: 209, endPoint y: 71, distance: 198.5
click at [209, 71] on div "INGREDIENSER: 250 g mascarpone 3 pasteuriserede æggeblommer 3 pasteuriserede æg…" at bounding box center [301, 138] width 349 height 223
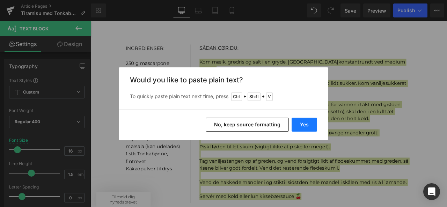
click at [310, 120] on button "Yes" at bounding box center [303, 125] width 25 height 14
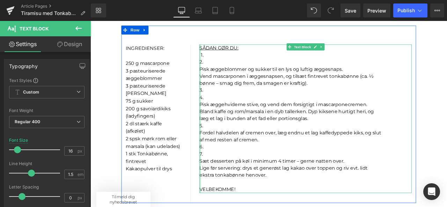
click at [220, 76] on div at bounding box center [221, 137] width 2 height 176
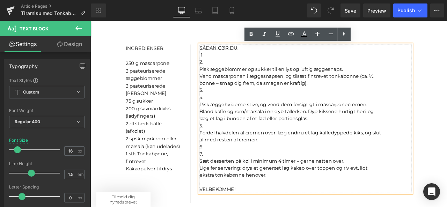
click at [220, 78] on font "Pisk æggeblommer og sukker til en lys og luftig æggesnaps." at bounding box center [305, 78] width 170 height 7
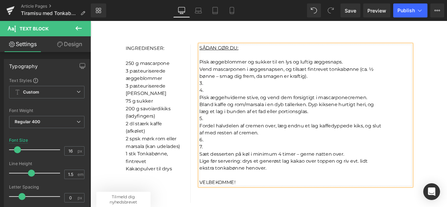
click at [220, 84] on font "bønne – smag dig frem, da smagen er kraftig)." at bounding box center [284, 86] width 128 height 7
click at [260, 105] on p "4." at bounding box center [345, 103] width 251 height 8
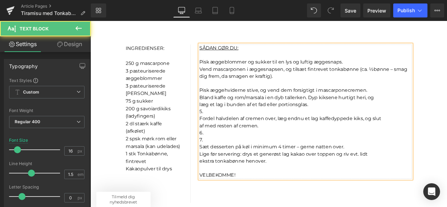
click at [396, 70] on p "Pisk æggeblommer og sukker til en lys og luftig æggesnaps." at bounding box center [345, 70] width 251 height 8
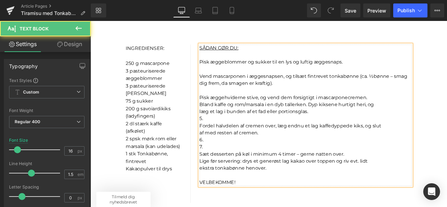
click at [220, 119] on font "Bland kaffe og rom/marsala i en dyb tallerken. Dyp kiksene hurtigt heri, og" at bounding box center [323, 120] width 207 height 7
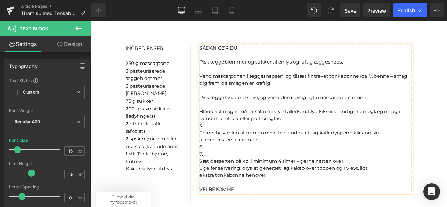
click at [228, 145] on p "5." at bounding box center [345, 145] width 251 height 8
click at [228, 176] on p "7." at bounding box center [345, 179] width 251 height 8
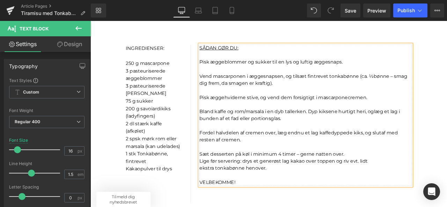
click at [390, 176] on p "Sæt desserten på køl i minimum 4 timer – gerne natten over." at bounding box center [345, 179] width 251 height 8
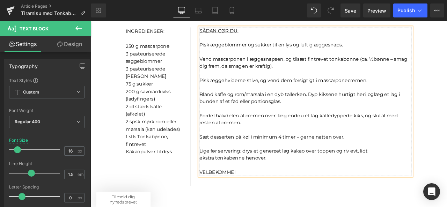
scroll to position [378, 0]
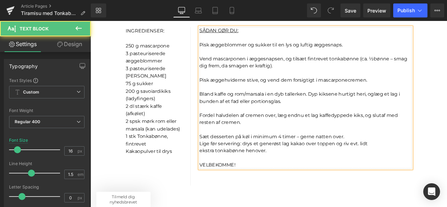
click at [220, 176] on font "ekstra tonkabønne henover." at bounding box center [259, 174] width 79 height 7
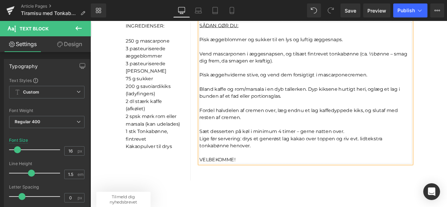
scroll to position [384, 0]
click at [271, 188] on p "VELBEKOMME!" at bounding box center [345, 181] width 251 height 17
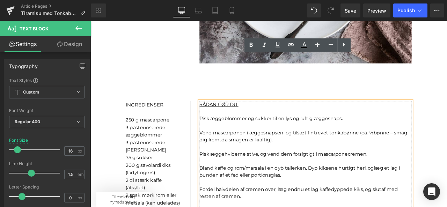
scroll to position [221, 0]
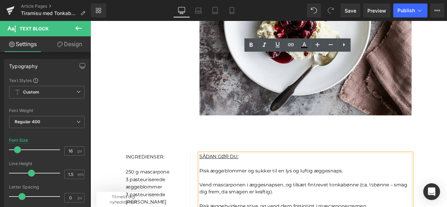
drag, startPoint x: 262, startPoint y: 185, endPoint x: 206, endPoint y: 39, distance: 156.5
click at [120, 21] on html "Shop Gaver Kogebøger Pakketilbud Refill Opskrifter Opskriftskort Madspild Søg" at bounding box center [301, 131] width 422 height 221
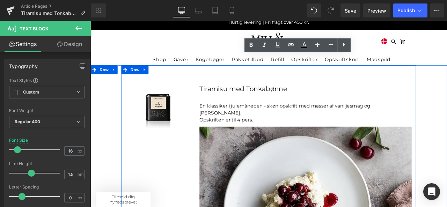
scroll to position [0, 0]
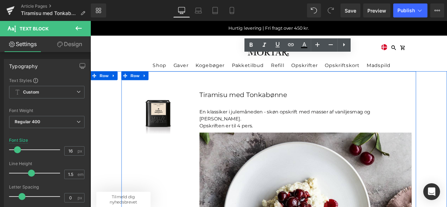
click at [268, 139] on p "En klassiker i julemåneden - skøn opskrift med masser af vaniljesmag og Marcona…" at bounding box center [345, 133] width 251 height 17
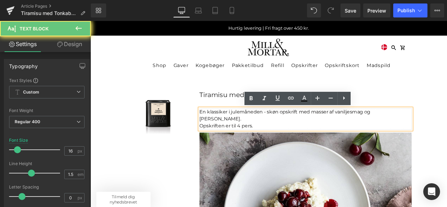
click at [268, 139] on p "En klassiker i julemåneden - skøn opskrift med masser af vaniljesmag og Marcona…" at bounding box center [345, 133] width 251 height 17
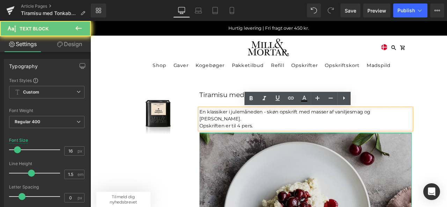
click at [293, 154] on div at bounding box center [345, 154] width 251 height 2
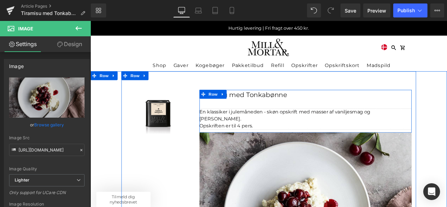
click at [286, 146] on p "Opskriften er til 4 pers." at bounding box center [345, 145] width 251 height 8
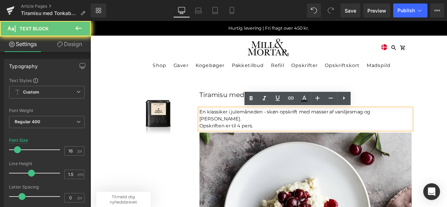
click at [286, 146] on p "Opskriften er til 4 pers." at bounding box center [345, 145] width 251 height 8
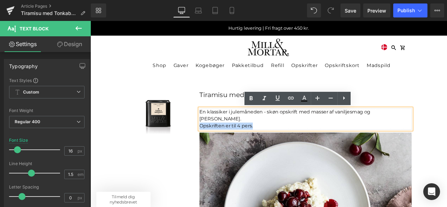
click at [286, 146] on p "Opskriften er til 4 pers." at bounding box center [345, 145] width 251 height 8
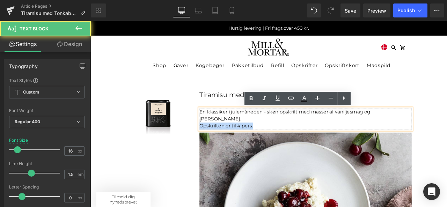
click at [286, 146] on p "Opskriften er til 4 pers." at bounding box center [345, 145] width 251 height 8
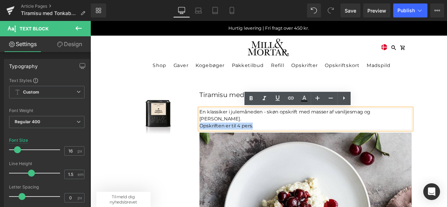
click at [286, 146] on p "Opskriften er til 4 pers." at bounding box center [345, 145] width 251 height 8
click at [284, 144] on p "Opskriften er til 4 pers." at bounding box center [345, 145] width 251 height 8
click at [266, 136] on p "En klassiker i julemåneden - skøn opskrift med masser af vaniljesmag og Marcona…" at bounding box center [345, 133] width 251 height 17
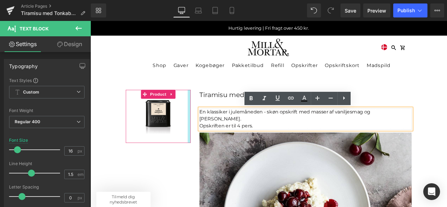
drag, startPoint x: 257, startPoint y: 136, endPoint x: 206, endPoint y: 131, distance: 50.9
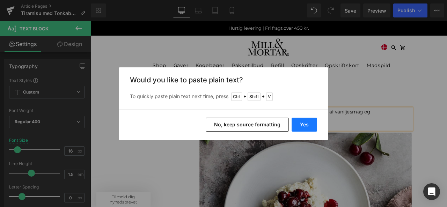
click at [310, 124] on button "Yes" at bounding box center [303, 125] width 25 height 14
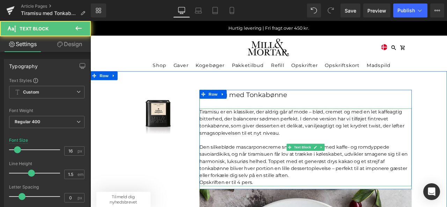
click at [329, 207] on p "Den silkebløde mascarponecreme smelter sammen med kaffe- og romdyppede savoiard…" at bounding box center [345, 188] width 251 height 42
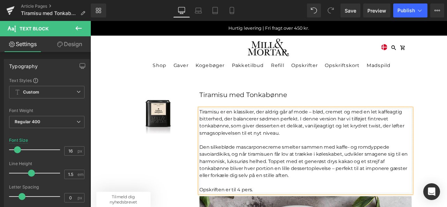
click at [286, 201] on font "Den silkebløde mascarponecreme smelter sammen med kaffe- og romdyppede savoiard…" at bounding box center [343, 187] width 247 height 40
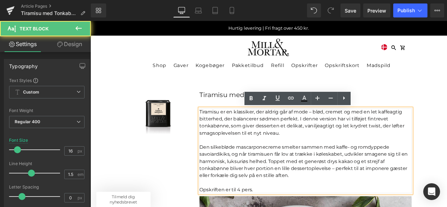
scroll to position [27, 0]
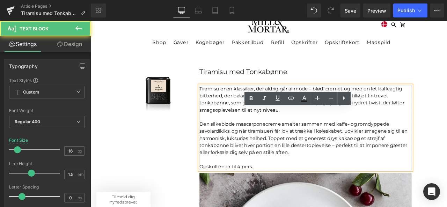
click at [262, 198] on div "Tiramisu er en klassiker, der aldrig går af mode – blød, cremet og med en let k…" at bounding box center [345, 147] width 251 height 101
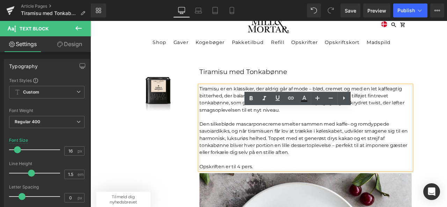
click at [252, 193] on font "Opskriften er til 4 pers." at bounding box center [251, 193] width 63 height 7
drag, startPoint x: 247, startPoint y: 193, endPoint x: 286, endPoint y: 192, distance: 39.1
click at [286, 192] on p "Opskriften er til 4 pers." at bounding box center [345, 194] width 251 height 8
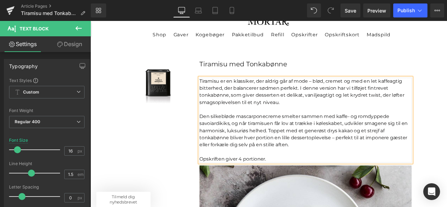
scroll to position [37, 0]
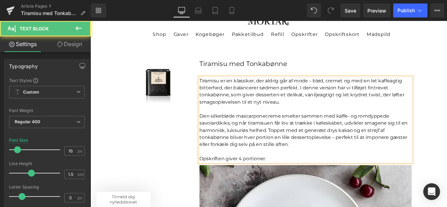
click at [260, 150] on font "Den silkebløde mascarponecreme smelter sammen med kaffe- og romdyppede savoiard…" at bounding box center [343, 151] width 247 height 40
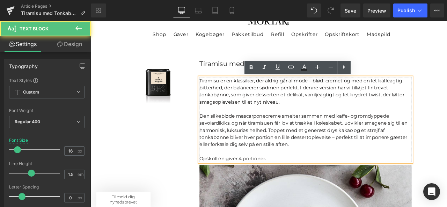
click at [263, 184] on font "Opskriften giver 4 portioner." at bounding box center [259, 184] width 79 height 7
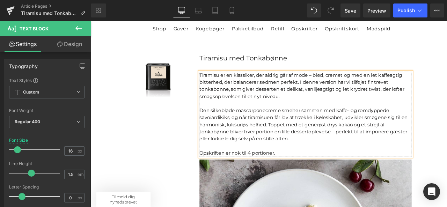
scroll to position [44, 0]
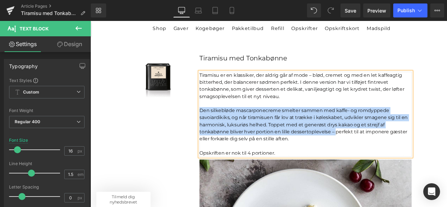
drag, startPoint x: 377, startPoint y: 152, endPoint x: 210, endPoint y: 127, distance: 168.7
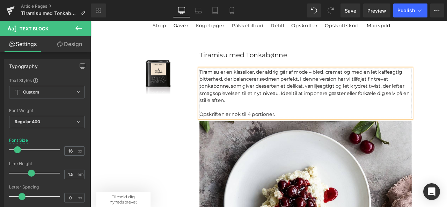
scroll to position [47, 0]
click at [351, 83] on font "Tiramisu er en klassiker, der aldrig går af mode – blød, cremet og med en let k…" at bounding box center [341, 94] width 243 height 32
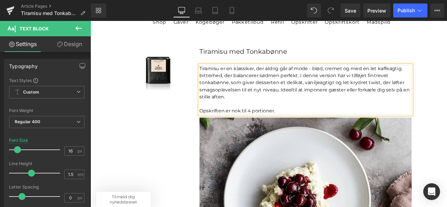
scroll to position [57, 0]
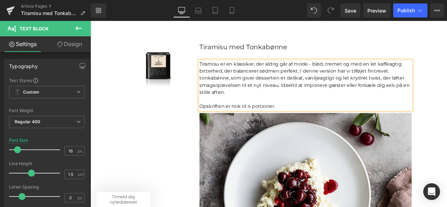
click at [221, 89] on font "Tiramisu er en klassiker, der aldrig går af mode - blød, cremet og med en let k…" at bounding box center [341, 85] width 243 height 32
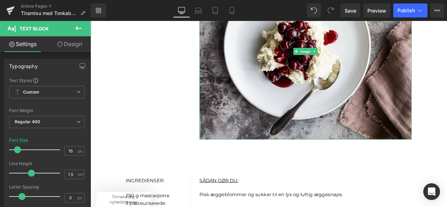
scroll to position [232, 0]
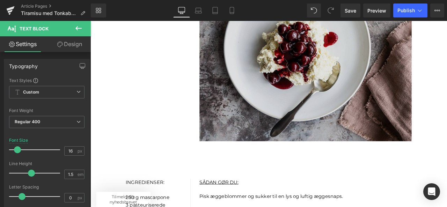
click at [268, 91] on img at bounding box center [345, 59] width 251 height 208
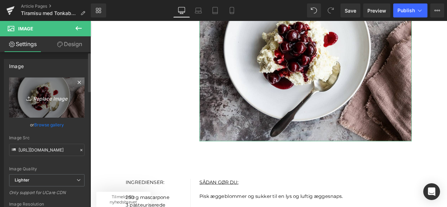
click at [42, 95] on icon "Replace Image" at bounding box center [47, 97] width 56 height 9
type input "C:\fakepath\Billeder til opskriftsunivers (46).png"
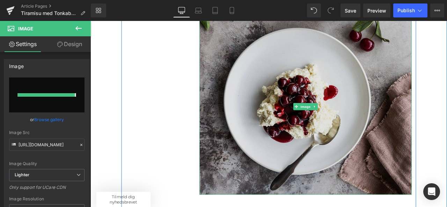
type input "https://ucarecdn.com/79975001-9100-45f4-acd2-f0014015af30/-/format/auto/-/previ…"
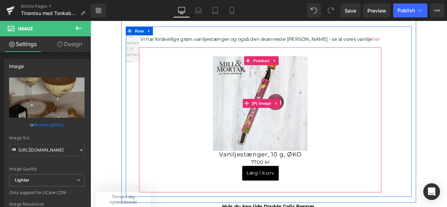
scroll to position [666, 0]
click at [287, 88] on img at bounding box center [292, 118] width 112 height 112
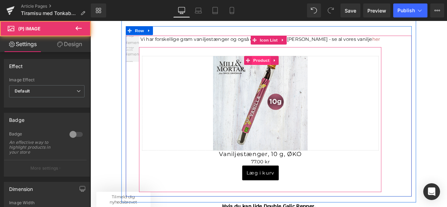
click at [286, 66] on span "Product" at bounding box center [293, 67] width 23 height 10
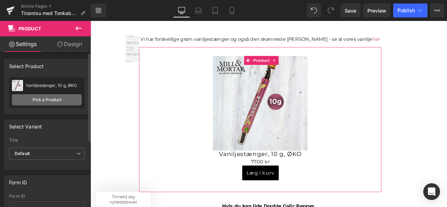
click at [45, 97] on link "Pick a Product" at bounding box center [47, 99] width 70 height 11
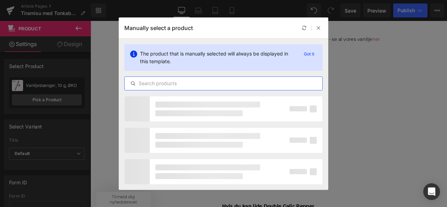
click at [192, 86] on input "text" at bounding box center [224, 83] width 198 height 8
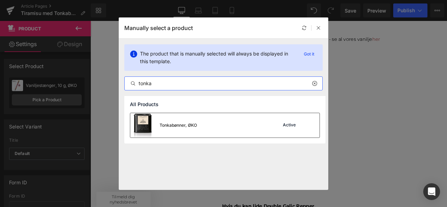
type input "tonka"
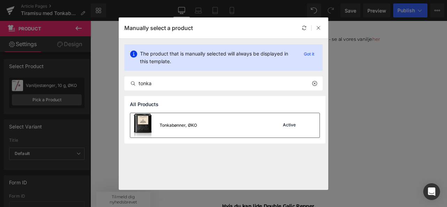
click at [147, 133] on img at bounding box center [142, 125] width 25 height 24
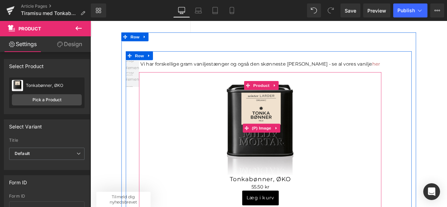
scroll to position [634, 0]
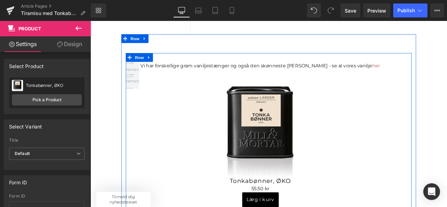
click at [241, 72] on div "Vi har forskellige gram vaniljestænger og også den skønneste rene vaniljepulver…" at bounding box center [291, 74] width 287 height 8
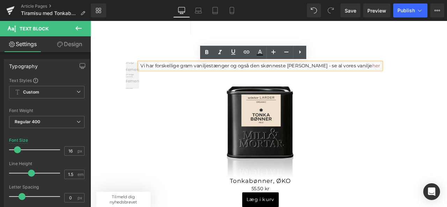
click at [242, 75] on div "Vi har forskellige gram vaniljestænger og også den skønneste rene vaniljepulver…" at bounding box center [291, 74] width 287 height 8
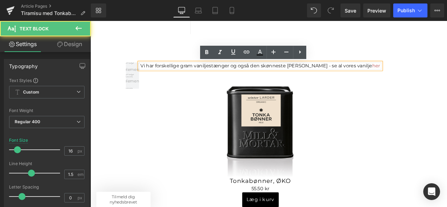
click at [242, 75] on div "Vi har forskellige gram vaniljestænger og også den skønneste rene vaniljepulver…" at bounding box center [291, 74] width 287 height 8
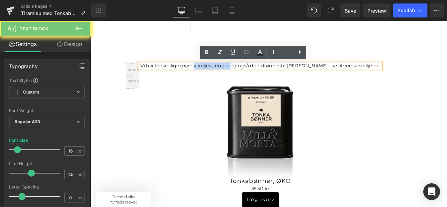
click at [242, 75] on div "Vi har forskellige gram vaniljestænger og også den skønneste rene vaniljepulver…" at bounding box center [291, 74] width 287 height 8
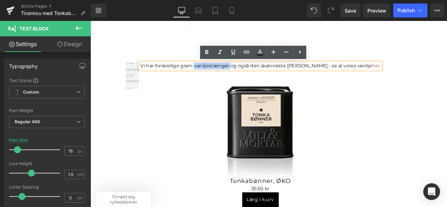
click at [242, 75] on div "Vi har forskellige gram vaniljestænger og også den skønneste rene vaniljepulver…" at bounding box center [291, 74] width 287 height 8
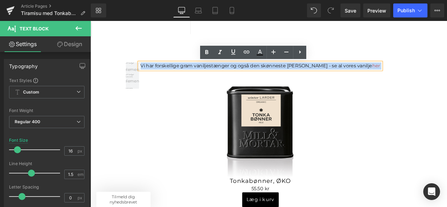
click at [242, 75] on div "Vi har forskellige gram vaniljestænger og også den skønneste rene vaniljepulver…" at bounding box center [291, 74] width 287 height 8
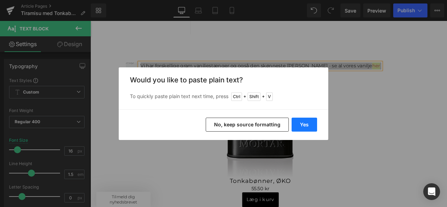
click at [310, 121] on button "Yes" at bounding box center [303, 125] width 25 height 14
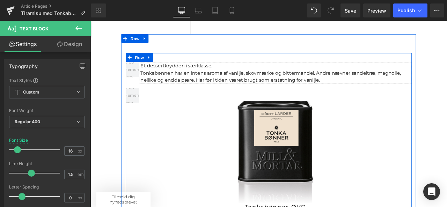
click at [209, 72] on div "Et dessertkrydderi i særklasse.   Tonkabønnen har en intens aroma af vanilje,…" at bounding box center [309, 82] width 323 height 25
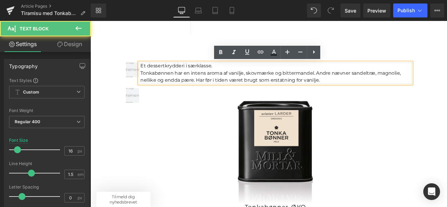
click at [232, 74] on div "Et dessertkrydderi i særklasse.   Tonkabønnen har en intens aroma af vanilje,…" at bounding box center [309, 82] width 323 height 25
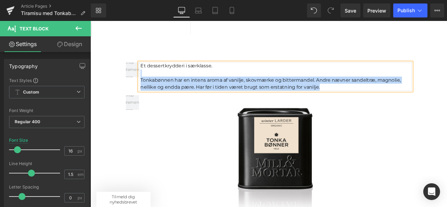
drag, startPoint x: 232, startPoint y: 74, endPoint x: 144, endPoint y: 70, distance: 88.7
click at [148, 70] on div "Et dessertkrydderi i særklasse. Tonkabønnen har en intens aroma af vanilje, sko…" at bounding box center [309, 87] width 323 height 34
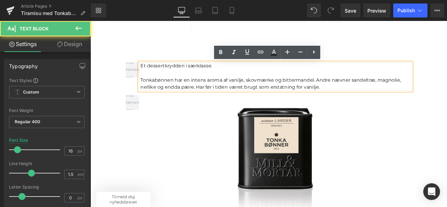
click at [154, 74] on div "Et dessertkrydderi i særklasse. Tonkabønnen har en intens aroma af vanilje, sko…" at bounding box center [309, 87] width 323 height 34
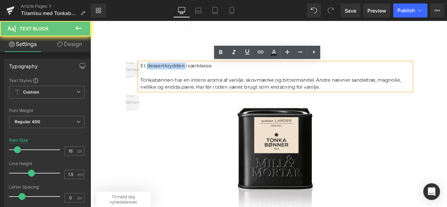
click at [154, 74] on div "Et dessertkrydderi i særklasse. Tonkabønnen har en intens aroma af vanilje, sko…" at bounding box center [309, 87] width 323 height 34
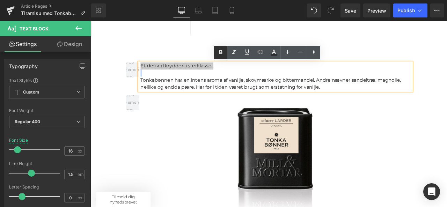
click at [218, 54] on icon at bounding box center [220, 52] width 8 height 8
click at [197, 47] on div "Et dessertkrydderi i særklasse. Tonkabønnen har en intens aroma af vanilje, sko…" at bounding box center [301, 172] width 349 height 271
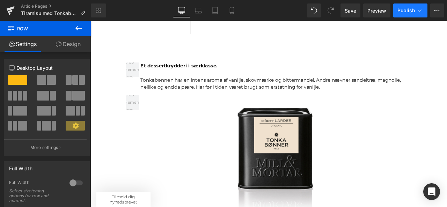
click at [405, 11] on span "Publish" at bounding box center [405, 11] width 17 height 6
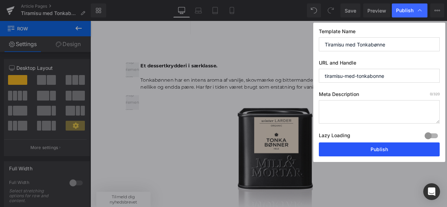
click at [362, 144] on button "Publish" at bounding box center [379, 149] width 121 height 14
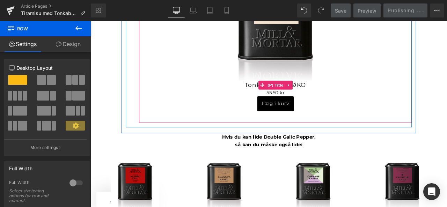
scroll to position [788, 0]
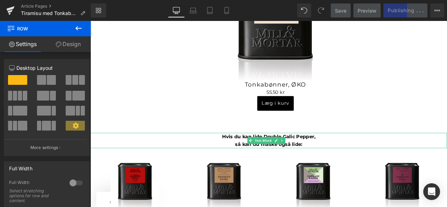
click at [348, 158] on strong "Hvis du kan lide Double Galic Pepper, så kan du måske også lide:" at bounding box center [301, 163] width 111 height 16
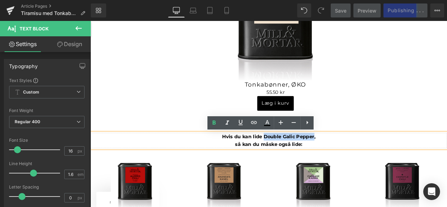
drag, startPoint x: 352, startPoint y: 158, endPoint x: 295, endPoint y: 157, distance: 57.6
click at [295, 157] on strong "Hvis du kan lide Double Galic Pepper, så kan du måske også lide:" at bounding box center [301, 163] width 111 height 16
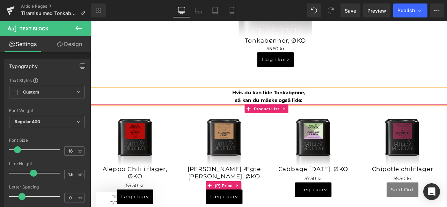
scroll to position [840, 0]
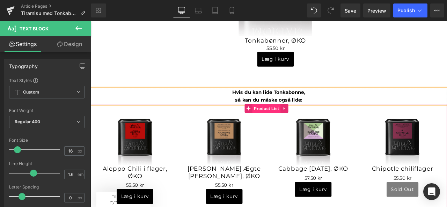
click at [294, 127] on span "Product List" at bounding box center [298, 124] width 33 height 10
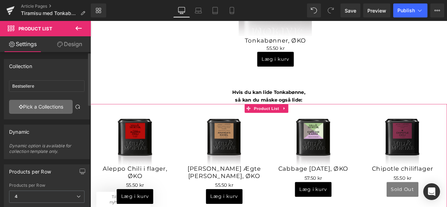
click at [50, 105] on link "Pick a Collections" at bounding box center [41, 107] width 64 height 14
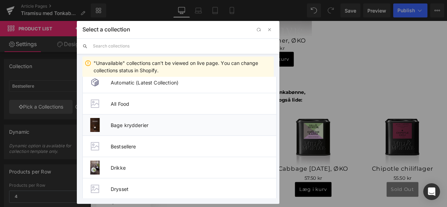
scroll to position [10, 0]
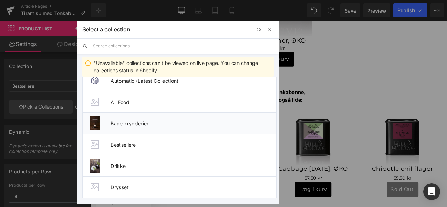
click at [135, 125] on span "Bage krydderier" at bounding box center [193, 123] width 165 height 6
type input "Bage krydderier"
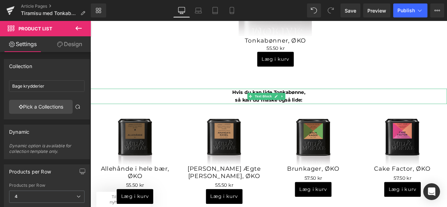
click at [261, 115] on strong "Hvis du kan lide Tonkabønne, så kan du måske også lide:" at bounding box center [301, 110] width 87 height 16
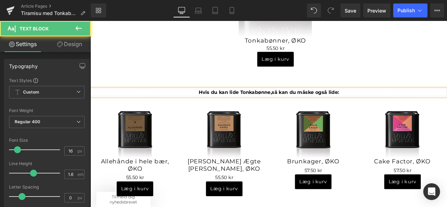
click at [379, 109] on strong "Hvis du kan lide Tonkabønne, så kan du måske også lide:" at bounding box center [302, 105] width 166 height 7
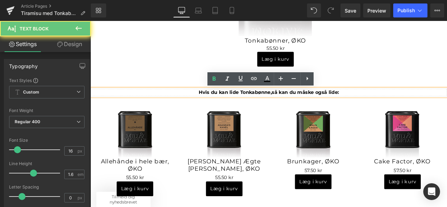
click at [400, 106] on p "Hvis du kan lide Tonkabønne, så kan du måske også lide:" at bounding box center [301, 105] width 422 height 9
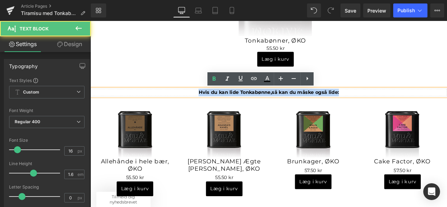
drag, startPoint x: 400, startPoint y: 106, endPoint x: 319, endPoint y: 93, distance: 81.3
click at [214, 103] on p "Hvis du kan lide Tonkabønne, så kan du måske også lide:" at bounding box center [301, 105] width 422 height 9
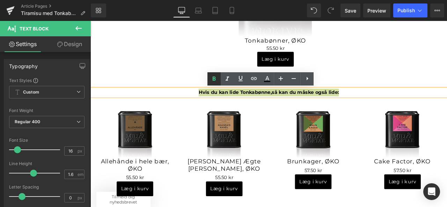
click at [215, 77] on icon at bounding box center [214, 79] width 8 height 8
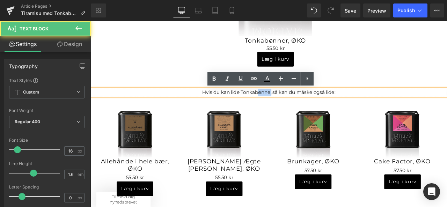
drag, startPoint x: 301, startPoint y: 104, endPoint x: 284, endPoint y: 105, distance: 17.1
click at [284, 105] on p "Hvis du kan lide Tonkabønne, så kan du måske også lide:" at bounding box center [301, 105] width 422 height 9
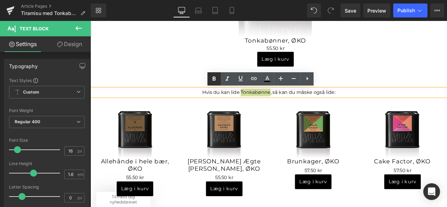
click at [216, 77] on icon at bounding box center [214, 79] width 8 height 8
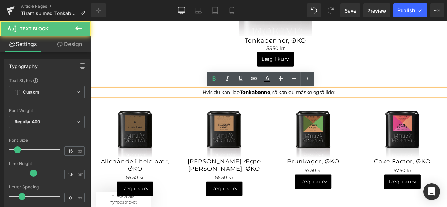
click at [432, 104] on p "Hvis du kan lide Tonkabønne , så kan du måske også lide:" at bounding box center [301, 105] width 422 height 9
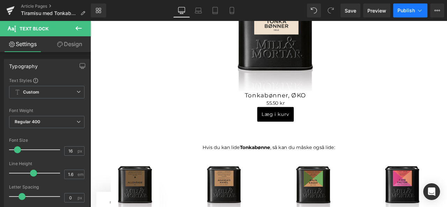
click at [407, 8] on span "Publish" at bounding box center [405, 11] width 17 height 6
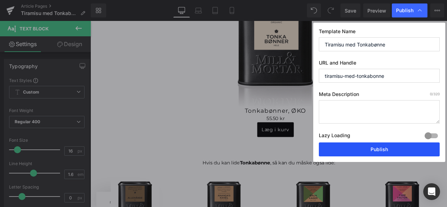
click at [374, 152] on button "Publish" at bounding box center [379, 149] width 121 height 14
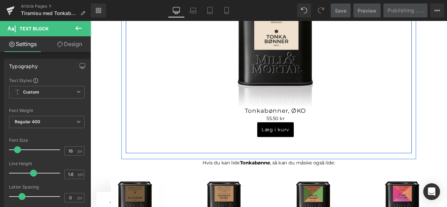
scroll to position [756, 0]
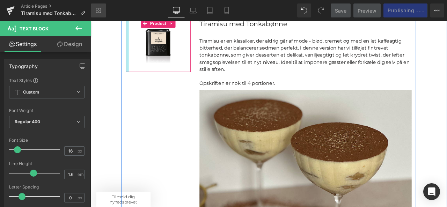
scroll to position [82, 0]
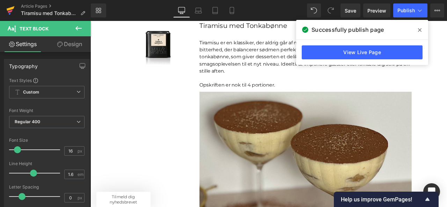
click at [8, 10] on icon at bounding box center [11, 8] width 8 height 5
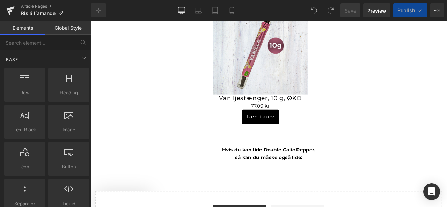
scroll to position [716, 0]
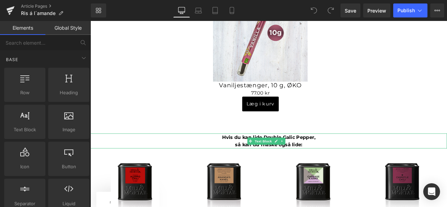
click at [335, 155] on strong "Hvis du kan lide Double Galic Pepper, så kan du måske også lide:" at bounding box center [301, 163] width 111 height 16
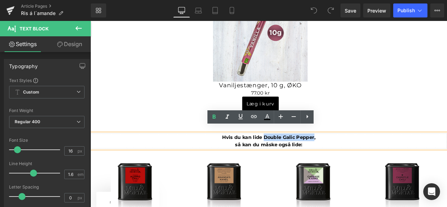
drag, startPoint x: 352, startPoint y: 152, endPoint x: 293, endPoint y: 149, distance: 59.0
click at [293, 155] on strong "Hvis du kan lide Double Galic Pepper, så kan du måske også lide:" at bounding box center [301, 163] width 111 height 16
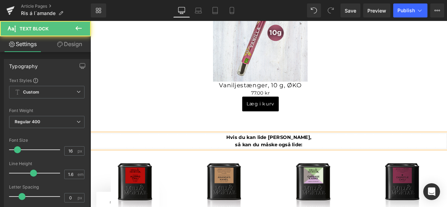
click at [261, 160] on strong "Hvis du kan lide Vanilje, så kan du måske også lide:" at bounding box center [301, 163] width 101 height 16
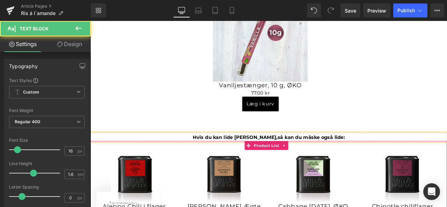
scroll to position [0, 0]
click at [256, 155] on strong "Hvis du kan lide Vanilje, så kan du måske også lide:" at bounding box center [302, 158] width 180 height 7
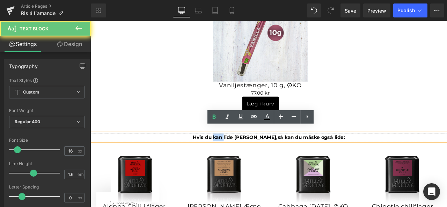
click at [256, 155] on strong "Hvis du kan lide Vanilje, så kan du måske også lide:" at bounding box center [302, 158] width 180 height 7
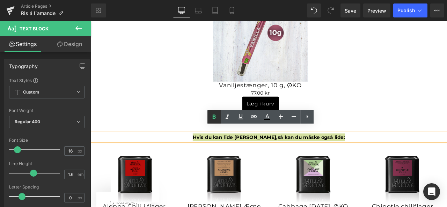
click at [216, 118] on icon at bounding box center [214, 117] width 8 height 8
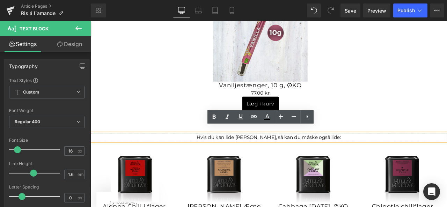
click at [287, 155] on p "Hvis du kan lide Vanilje, så kan du måske også lide:" at bounding box center [301, 158] width 422 height 9
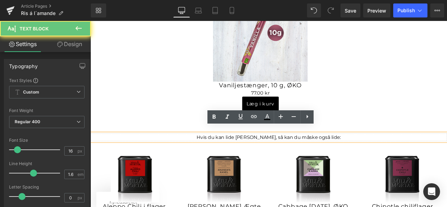
click at [283, 154] on p "Hvis du kan lide Vanilje, så kan du måske også lide:" at bounding box center [301, 158] width 422 height 9
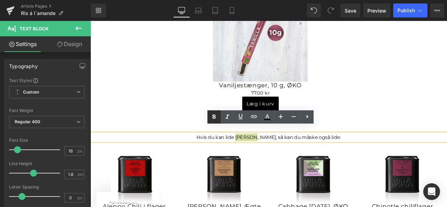
click at [217, 116] on icon at bounding box center [214, 117] width 8 height 8
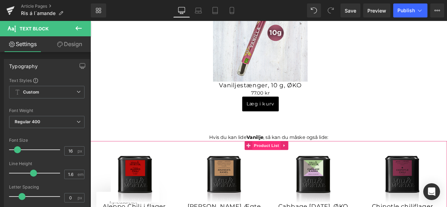
click at [297, 163] on span "Product List" at bounding box center [298, 168] width 33 height 10
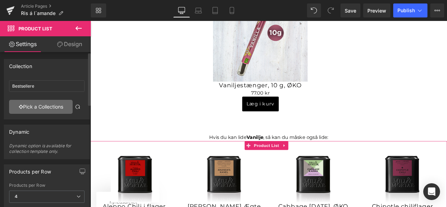
click at [37, 101] on link "Pick a Collections" at bounding box center [41, 107] width 64 height 14
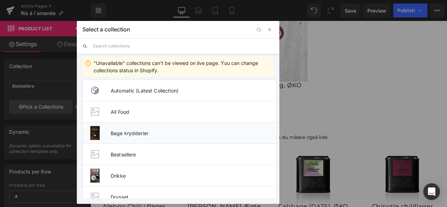
click at [143, 132] on span "Bage krydderier" at bounding box center [193, 133] width 165 height 6
click at [153, 154] on p "Hvis du kan lide Vanilje , så kan du måske også lide:" at bounding box center [301, 158] width 422 height 9
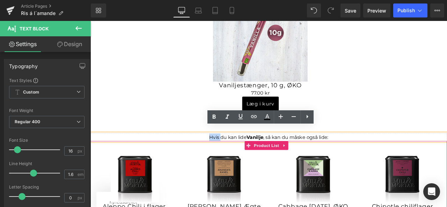
scroll to position [727, 0]
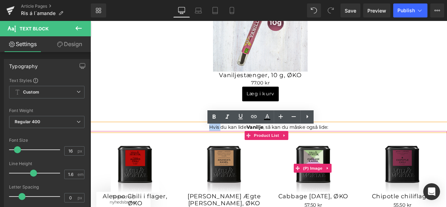
click at [308, 172] on div "Sale Off" at bounding box center [354, 196] width 96 height 58
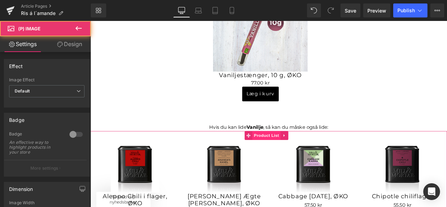
click at [298, 152] on span "Product List" at bounding box center [298, 157] width 33 height 10
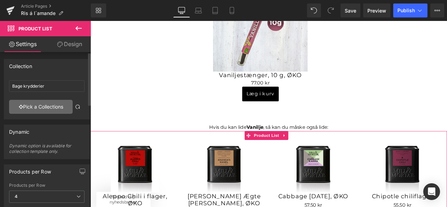
click at [42, 106] on link "Pick a Collections" at bounding box center [41, 107] width 64 height 14
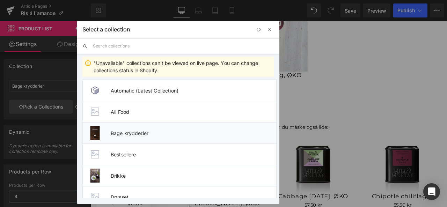
click at [126, 133] on span "Bage krydderier" at bounding box center [193, 133] width 165 height 6
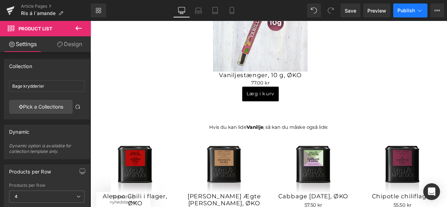
click at [407, 12] on span "Publish" at bounding box center [405, 11] width 17 height 6
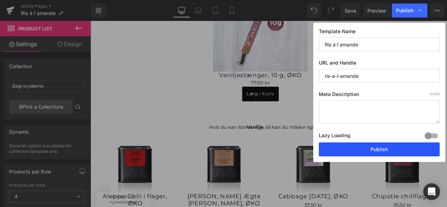
click at [369, 150] on button "Publish" at bounding box center [379, 149] width 121 height 14
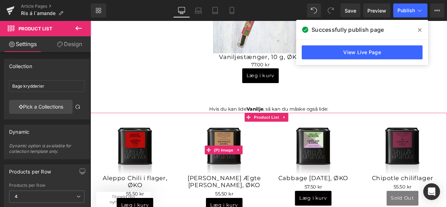
scroll to position [784, 0]
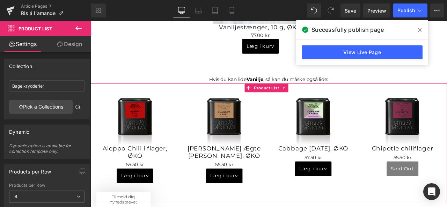
click at [298, 143] on div "Sale Off (P) Image" at bounding box center [249, 163] width 106 height 116
click at [292, 95] on span "Product List" at bounding box center [298, 100] width 33 height 10
click at [36, 111] on link "Pick a Collections" at bounding box center [41, 107] width 64 height 14
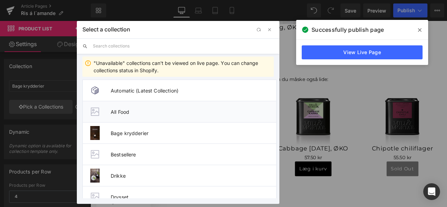
click at [130, 109] on span "All Food" at bounding box center [193, 112] width 165 height 6
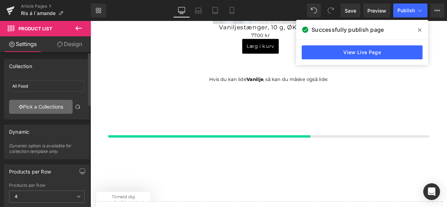
click at [45, 108] on link "Pick a Collections" at bounding box center [41, 107] width 64 height 14
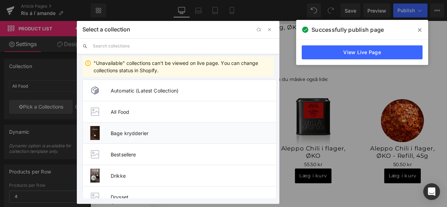
click at [148, 129] on li "Bage krydderier" at bounding box center [179, 132] width 194 height 21
type input "Bage krydderier"
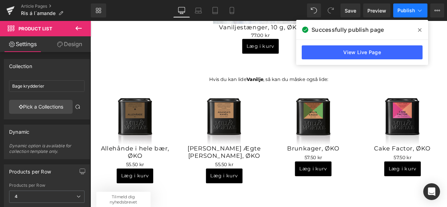
click at [408, 10] on span "Publish" at bounding box center [405, 11] width 17 height 6
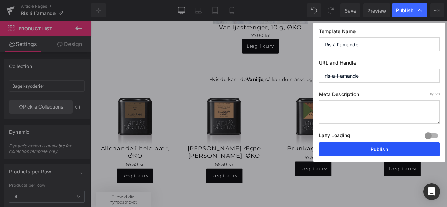
click at [366, 149] on button "Publish" at bounding box center [379, 149] width 121 height 14
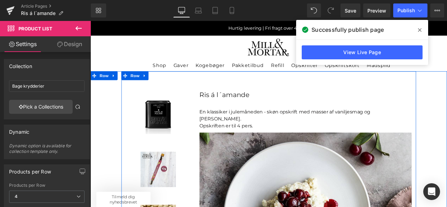
scroll to position [1, 0]
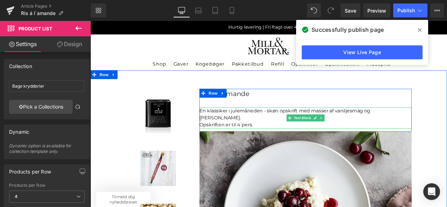
click at [248, 131] on p "En klassiker i julemåneden - skøn opskrift med masser af vaniljesmag og Marcona…" at bounding box center [345, 131] width 251 height 17
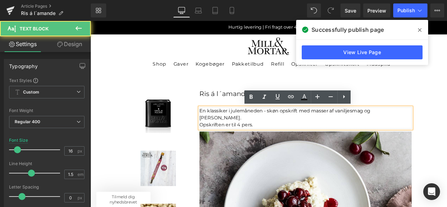
click at [248, 131] on p "En klassiker i julemåneden - skøn opskrift med masser af vaniljesmag og Marcona…" at bounding box center [345, 131] width 251 height 17
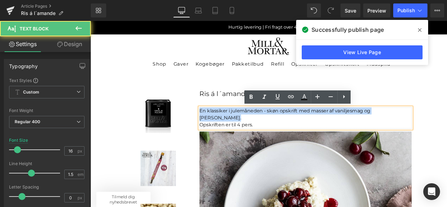
click at [248, 131] on p "En klassiker i julemåneden - skøn opskrift med masser af vaniljesmag og Marcona…" at bounding box center [345, 131] width 251 height 17
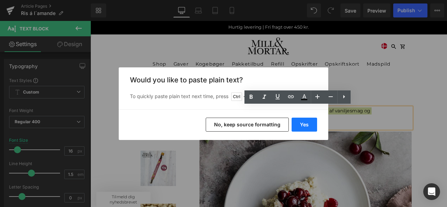
click at [303, 130] on button "Yes" at bounding box center [303, 125] width 25 height 14
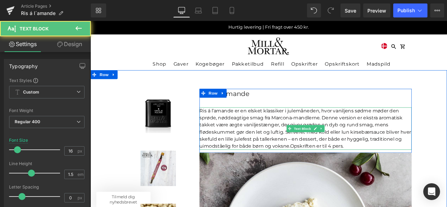
click at [327, 168] on span "Ris á l’amande er en elsket klassiker i julemåneden, hvor vaniljens sødme møder…" at bounding box center [345, 148] width 251 height 49
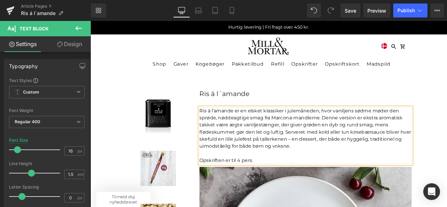
click at [364, 136] on span "Ris á l’amande er en elsket klassiker i julemåneden, hvor vaniljens sødme møder…" at bounding box center [345, 148] width 251 height 49
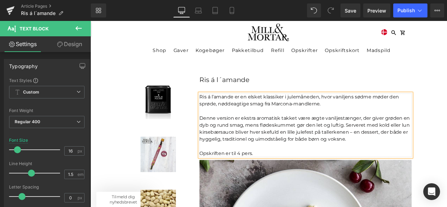
scroll to position [18, 0]
click at [398, 154] on span "Denne version er ekstra aromatisk takket være ægte vaniljestænger, der giver gr…" at bounding box center [344, 148] width 249 height 32
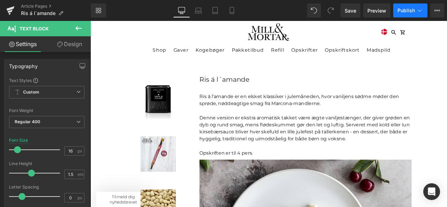
click at [409, 9] on span "Publish" at bounding box center [405, 11] width 17 height 6
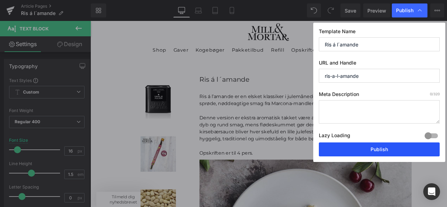
drag, startPoint x: 371, startPoint y: 155, endPoint x: 354, endPoint y: 91, distance: 66.0
click at [371, 155] on button "Publish" at bounding box center [379, 149] width 121 height 14
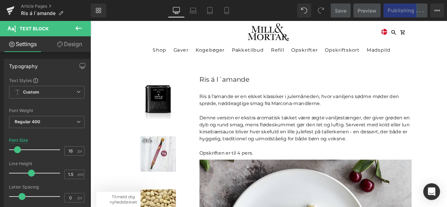
click at [345, 19] on div "Library Desktop Desktop Laptop Tablet Mobile Save Preview Publishing . . . Sche…" at bounding box center [269, 10] width 356 height 21
